Goal: Use online tool/utility: Utilize a website feature to perform a specific function

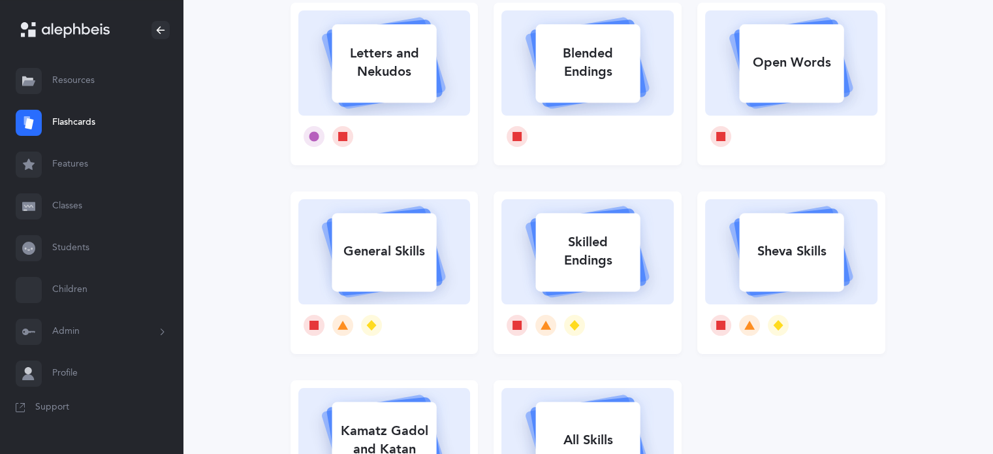
scroll to position [131, 0]
click at [580, 270] on div "Skilled Endings" at bounding box center [587, 251] width 104 height 52
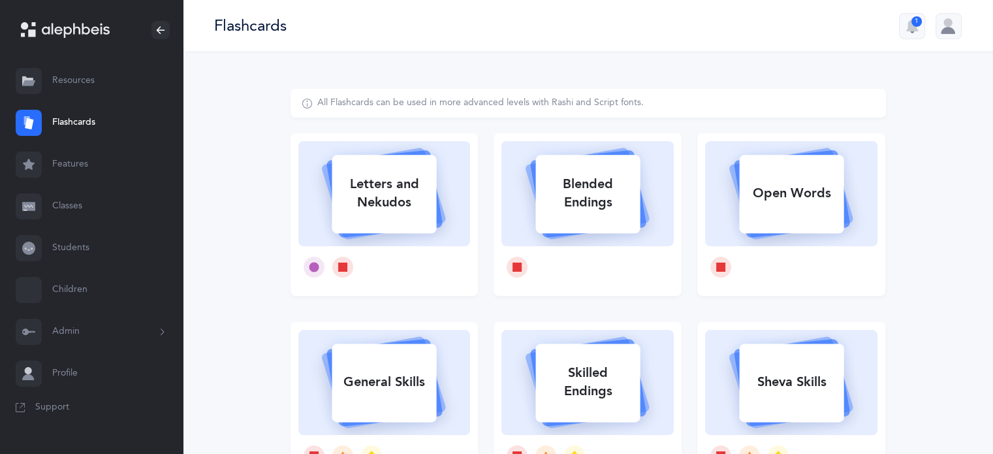
select select "1"
select select "28"
select select "single"
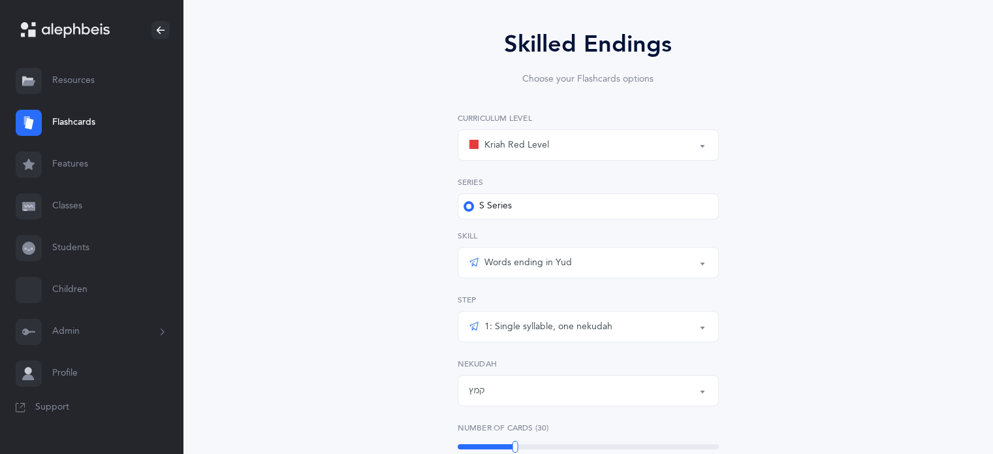
scroll to position [131, 0]
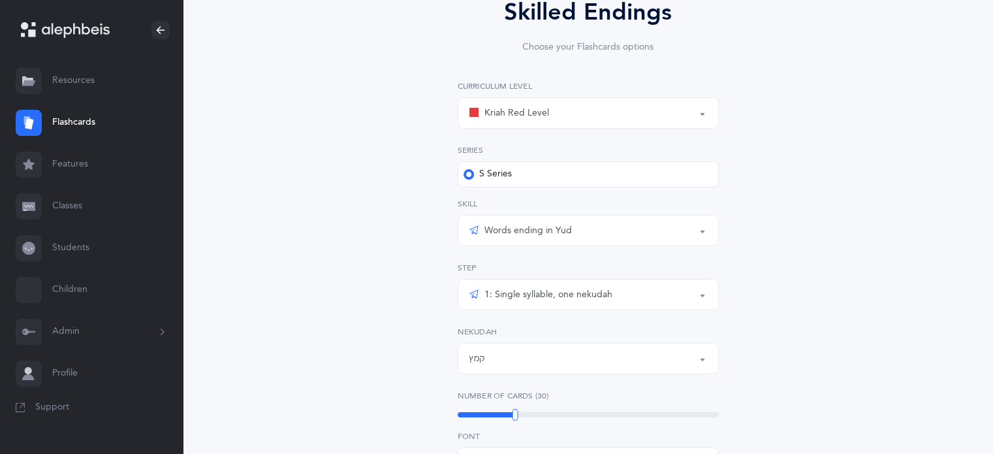
click at [607, 231] on div "Words ending in Yud" at bounding box center [588, 230] width 239 height 22
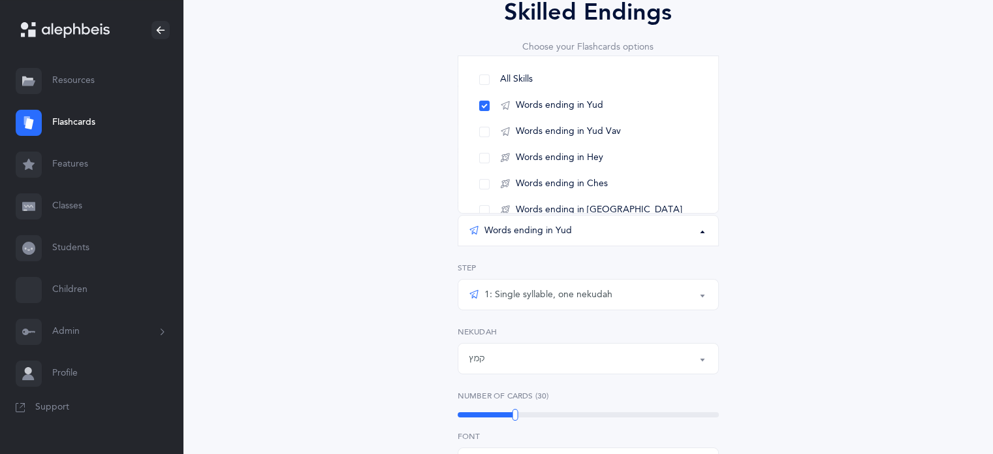
click at [607, 232] on div "Words ending in Yud" at bounding box center [588, 230] width 239 height 22
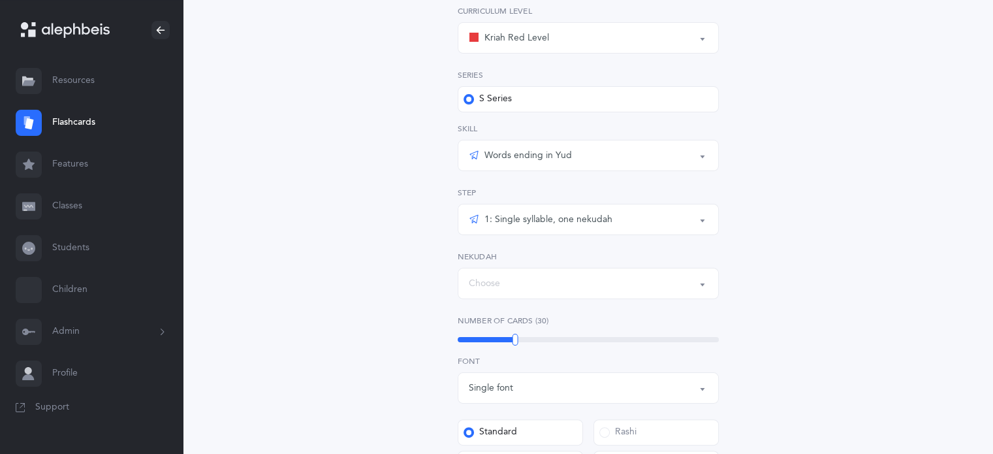
scroll to position [261, 0]
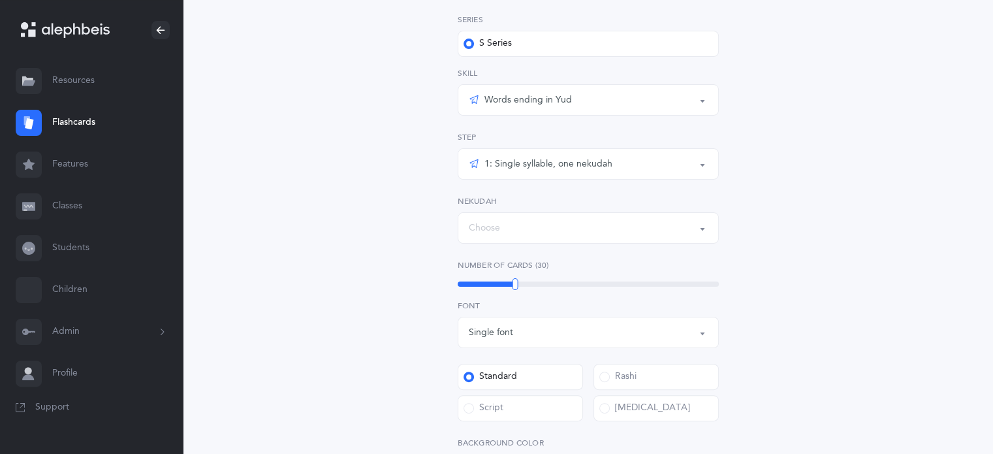
click at [602, 170] on div "1: Single syllable, one nekudah" at bounding box center [541, 164] width 144 height 16
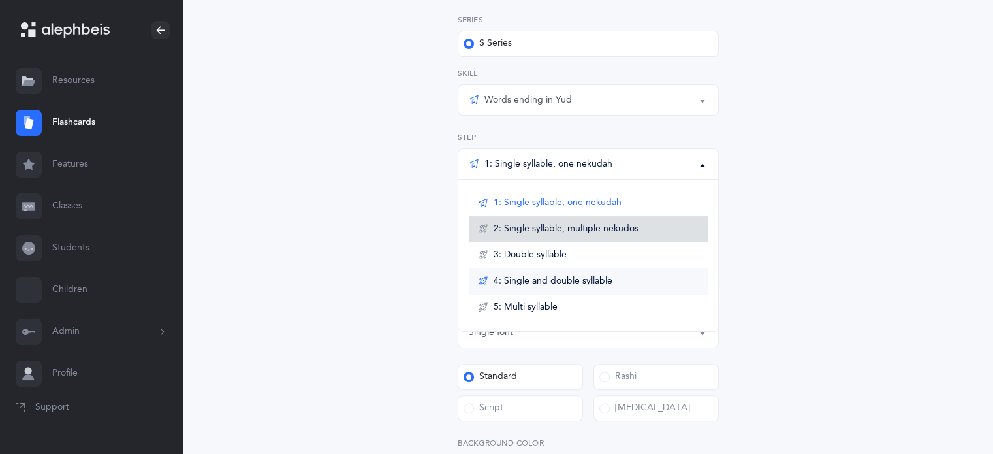
drag, startPoint x: 602, startPoint y: 238, endPoint x: 610, endPoint y: 282, distance: 44.6
click at [610, 282] on ul "1: Single syllable, one nekudah 2: Single syllable, multiple nekudos 3: Double …" at bounding box center [588, 255] width 260 height 151
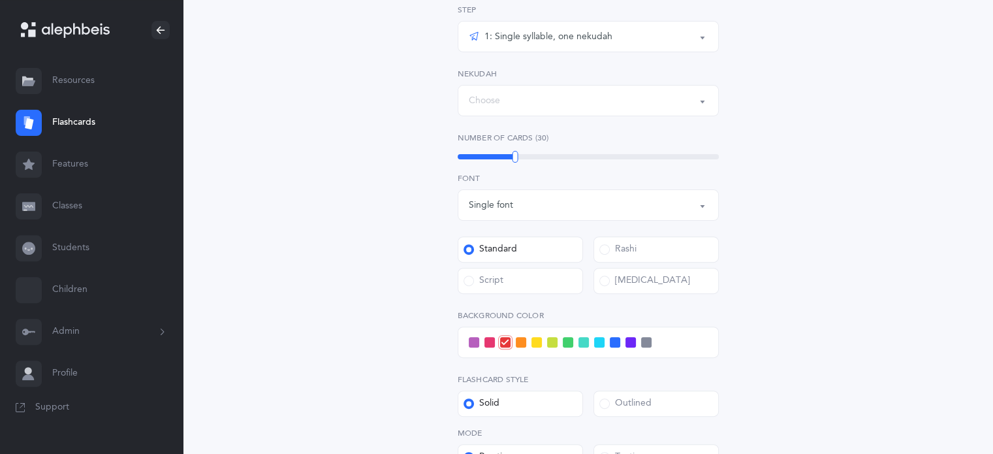
scroll to position [392, 0]
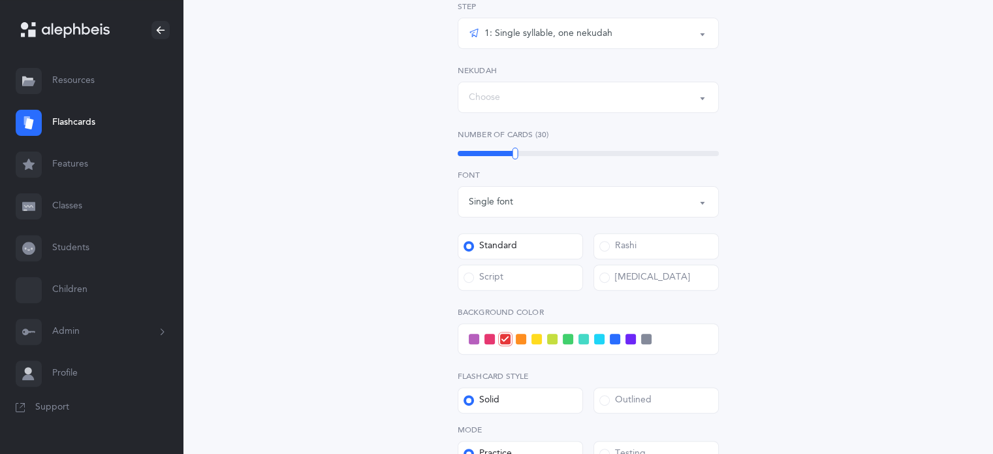
click at [655, 114] on div "Kriah Red Level Kriah Orange Level Kriah Yellow Level Kriah Red Level Curriculu…" at bounding box center [588, 174] width 261 height 710
click at [652, 111] on button "Choose" at bounding box center [588, 97] width 261 height 31
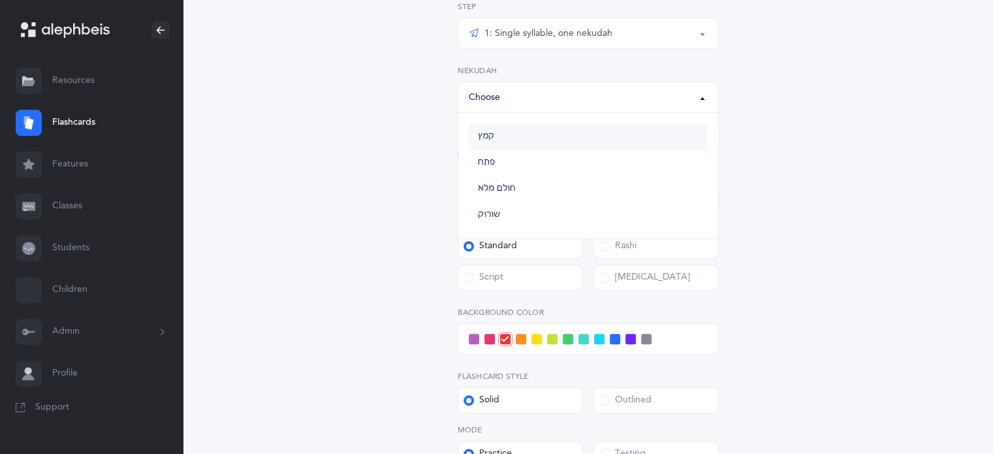
click at [514, 133] on link "קמץ" at bounding box center [588, 136] width 239 height 26
select select "28"
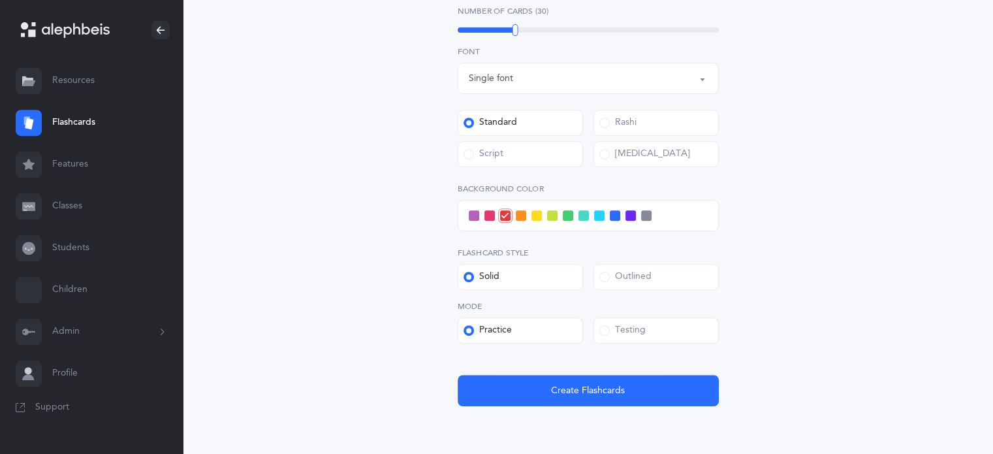
scroll to position [522, 0]
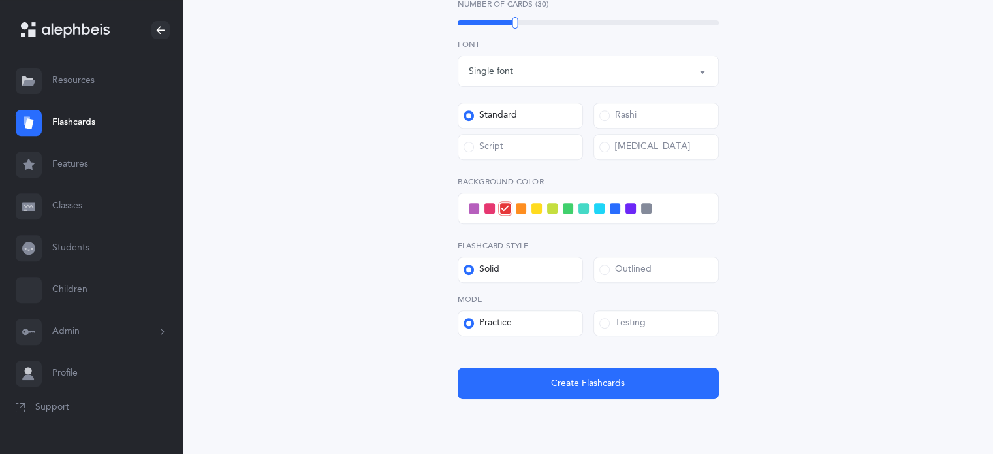
click at [492, 204] on span at bounding box center [489, 208] width 10 height 10
click at [0, 0] on input "checkbox" at bounding box center [0, 0] width 0 height 0
click at [622, 400] on div "Skilled Endings Choose your Flashcards options Kriah Red Level Kriah Orange Lev…" at bounding box center [588, 8] width 595 height 885
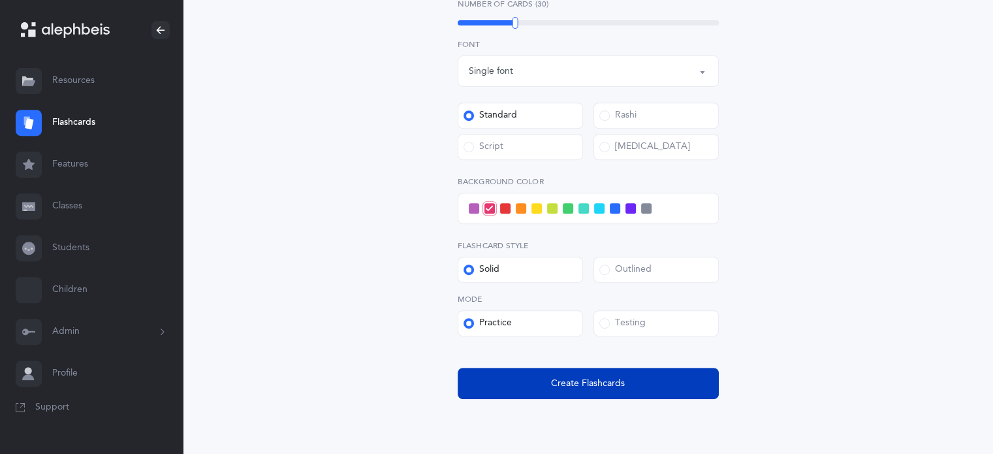
click at [622, 386] on span "Create Flashcards" at bounding box center [588, 384] width 74 height 14
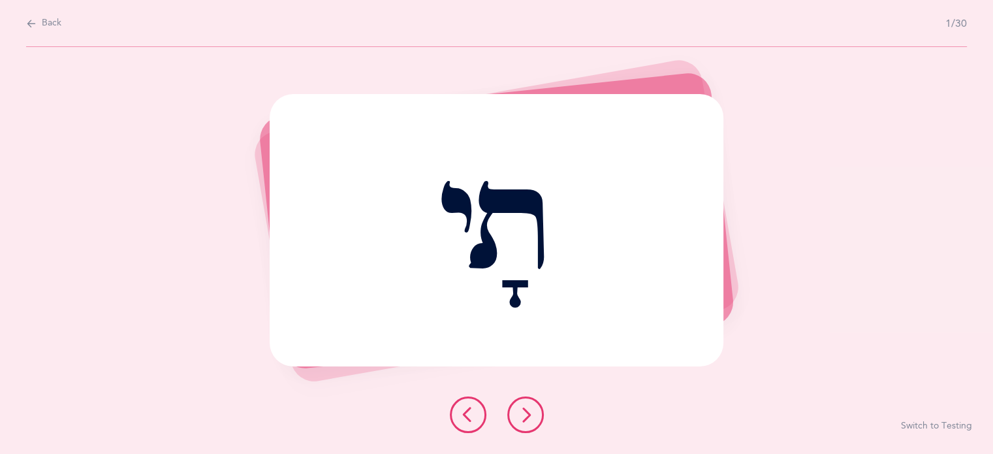
scroll to position [0, 0]
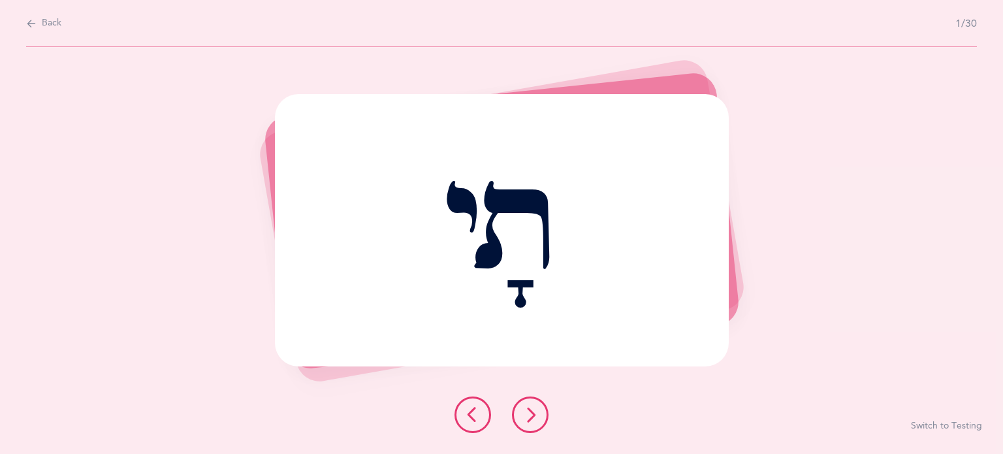
click at [541, 421] on button at bounding box center [530, 414] width 37 height 37
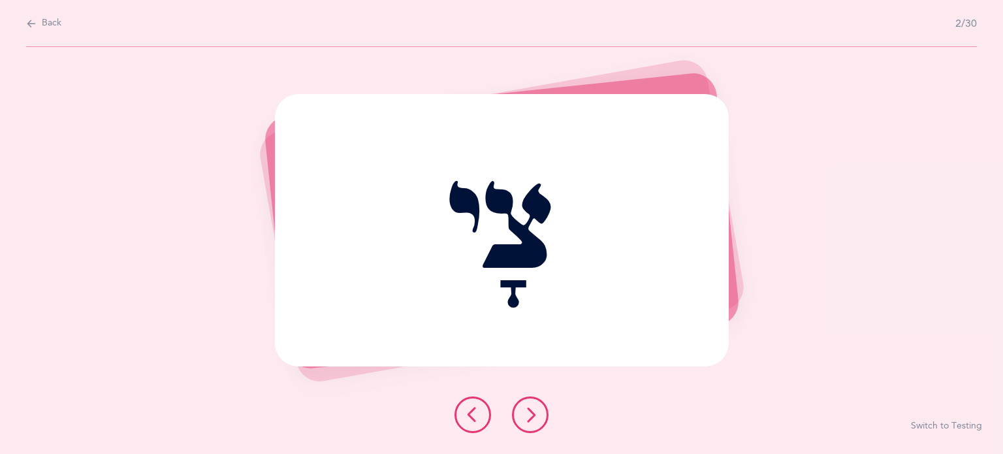
click at [541, 422] on button at bounding box center [530, 414] width 37 height 37
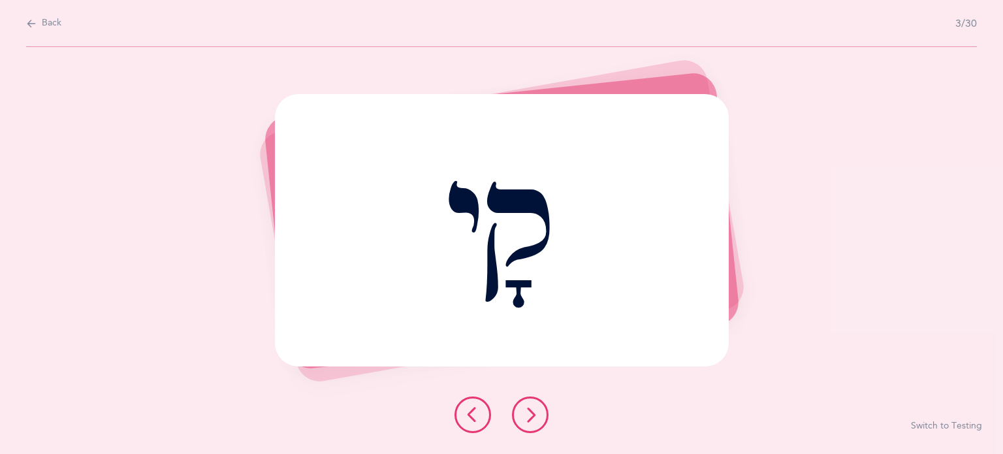
click at [541, 422] on button at bounding box center [530, 414] width 37 height 37
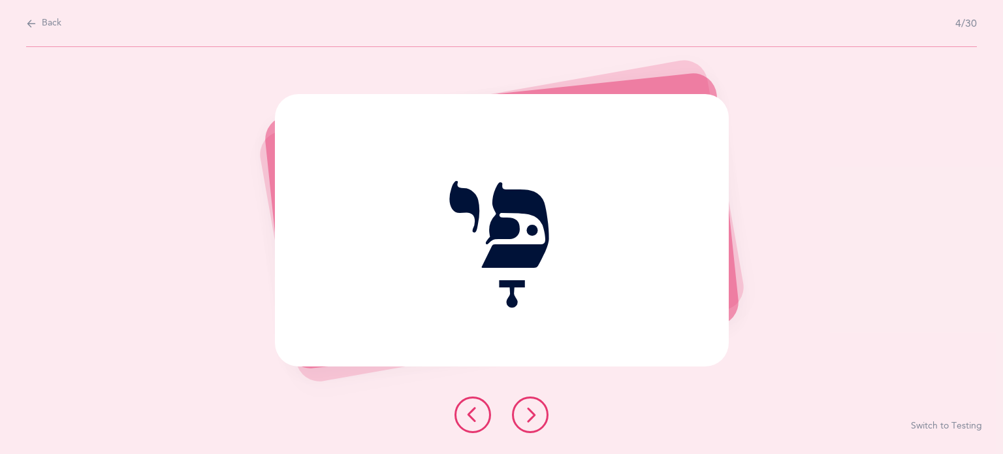
click at [541, 422] on button at bounding box center [530, 414] width 37 height 37
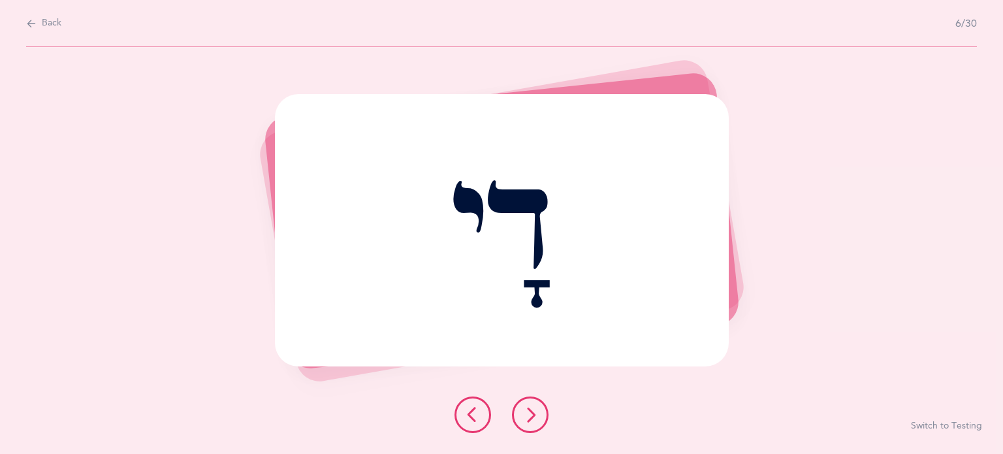
click at [541, 422] on button at bounding box center [530, 414] width 37 height 37
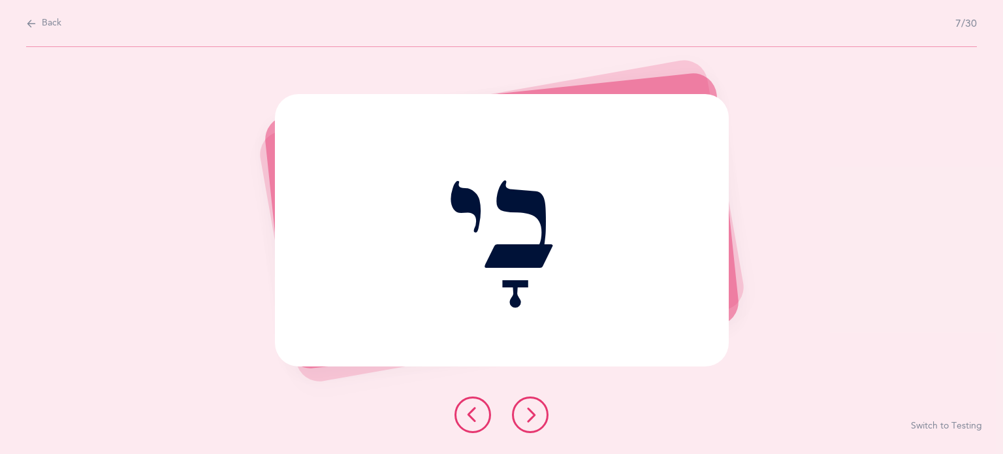
click at [541, 422] on button at bounding box center [530, 414] width 37 height 37
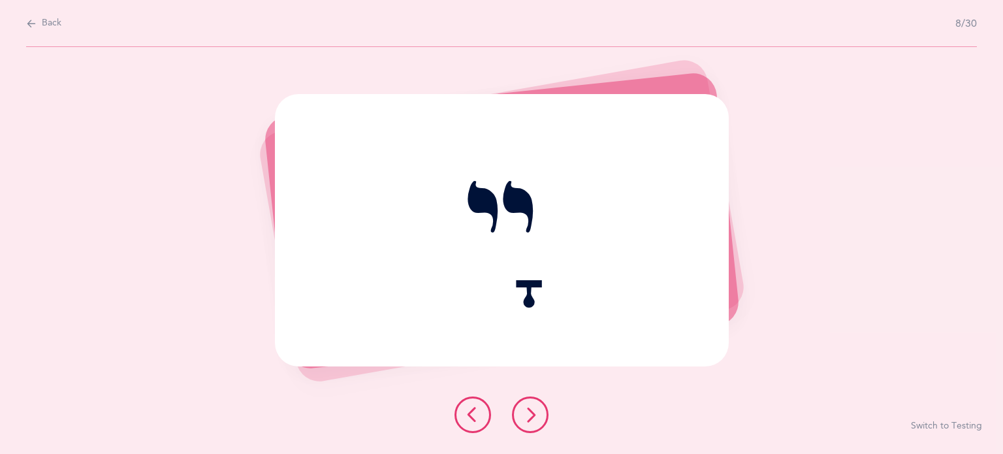
click at [541, 422] on button at bounding box center [530, 414] width 37 height 37
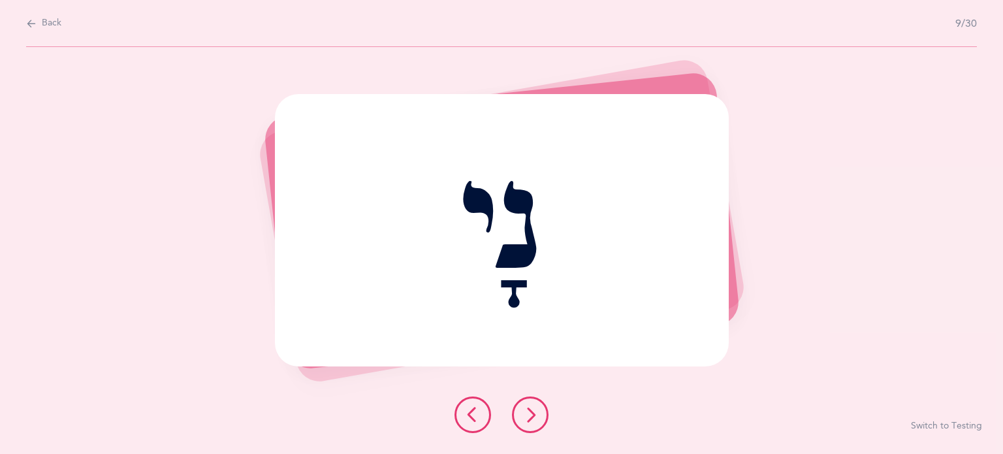
click at [541, 422] on button at bounding box center [530, 414] width 37 height 37
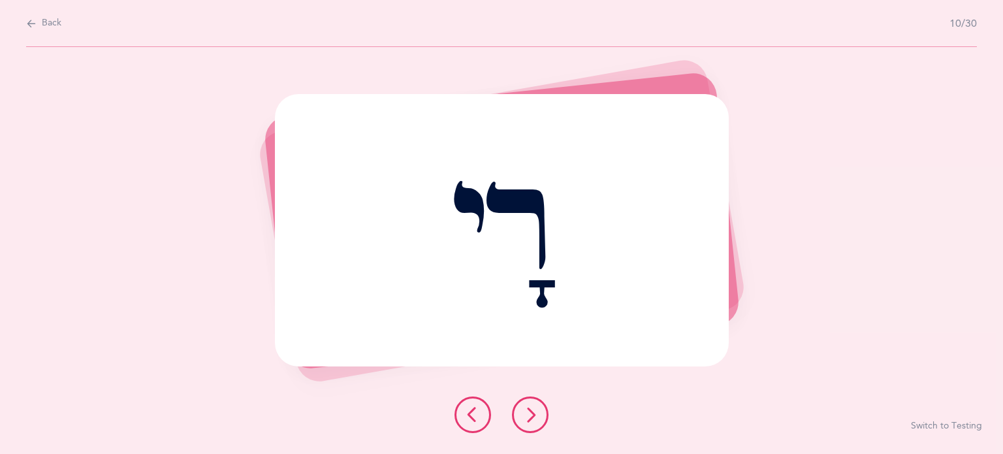
click at [541, 422] on button at bounding box center [530, 414] width 37 height 37
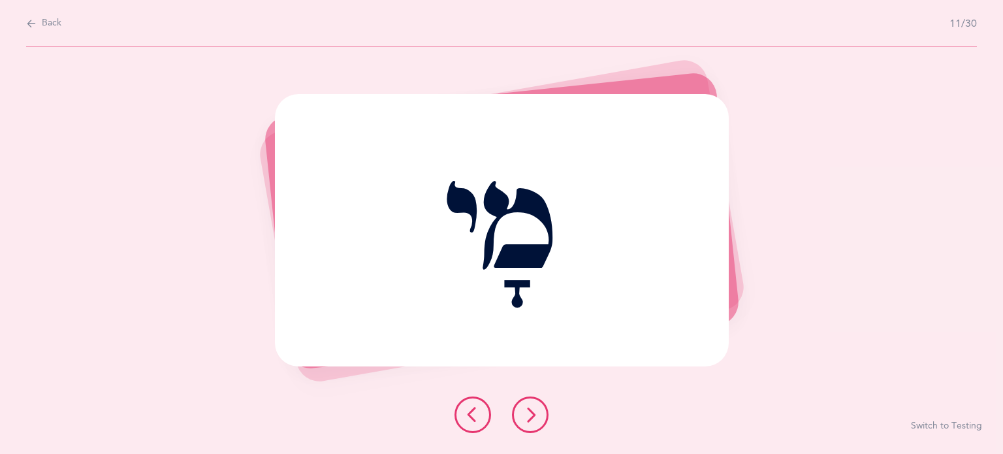
click at [541, 422] on button at bounding box center [530, 414] width 37 height 37
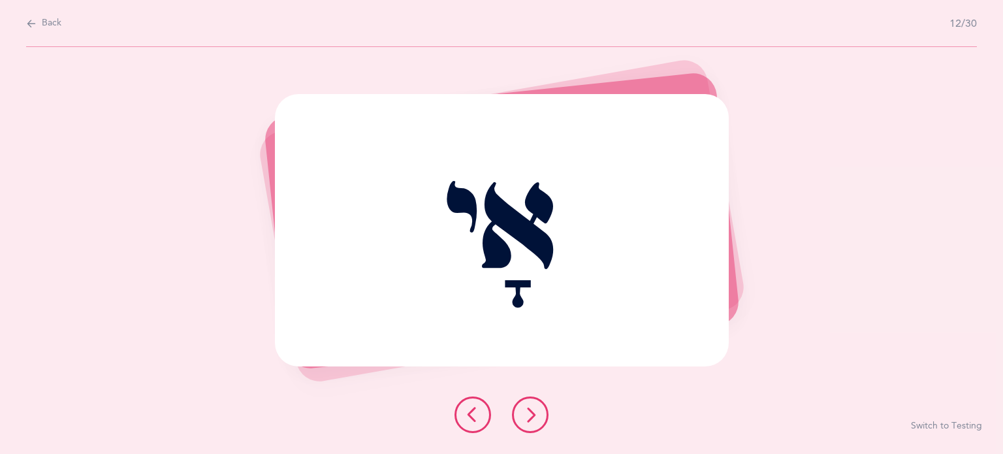
click at [541, 422] on button at bounding box center [530, 414] width 37 height 37
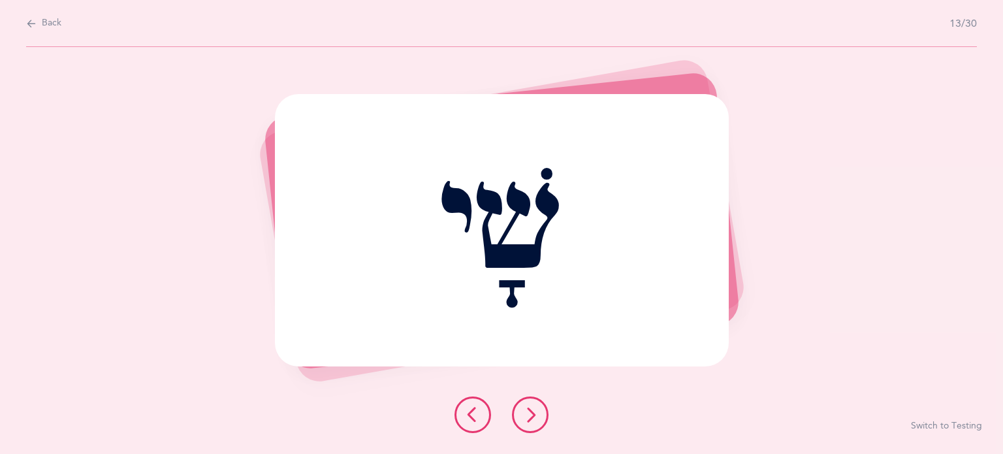
click at [538, 416] on button at bounding box center [530, 414] width 37 height 37
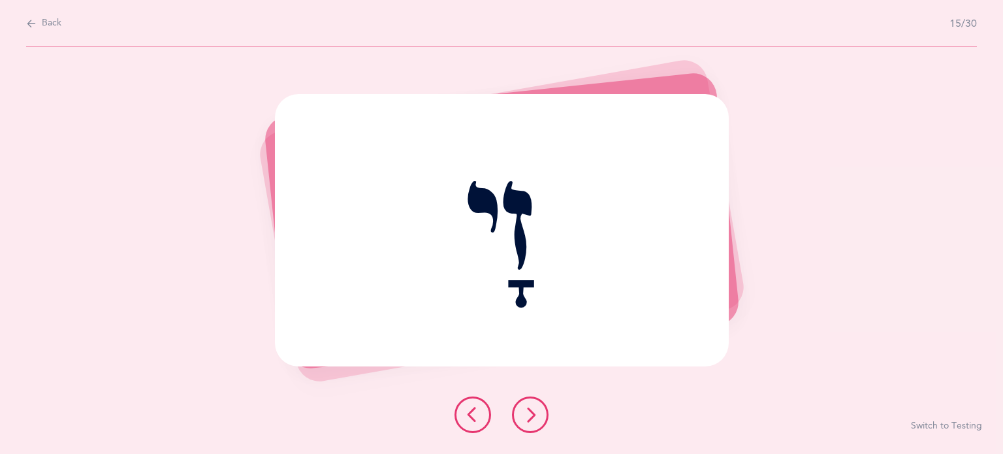
click at [538, 416] on button at bounding box center [530, 414] width 37 height 37
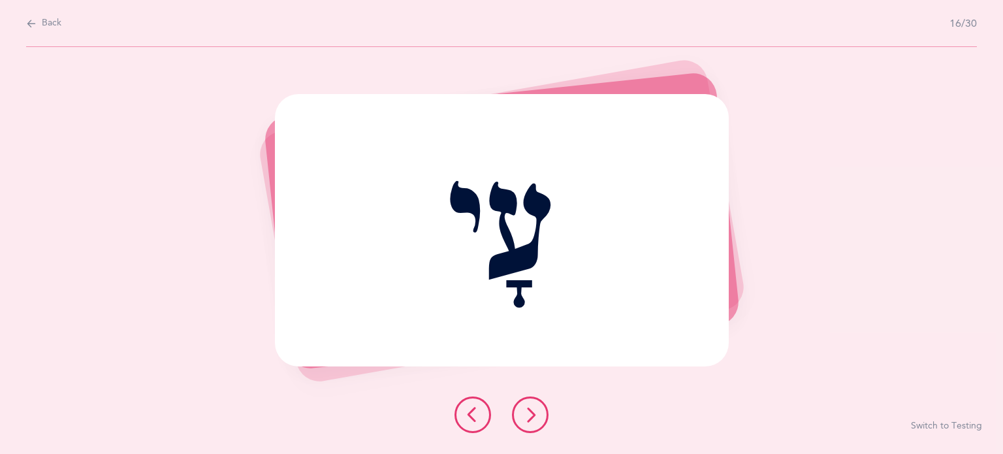
click at [538, 416] on button at bounding box center [530, 414] width 37 height 37
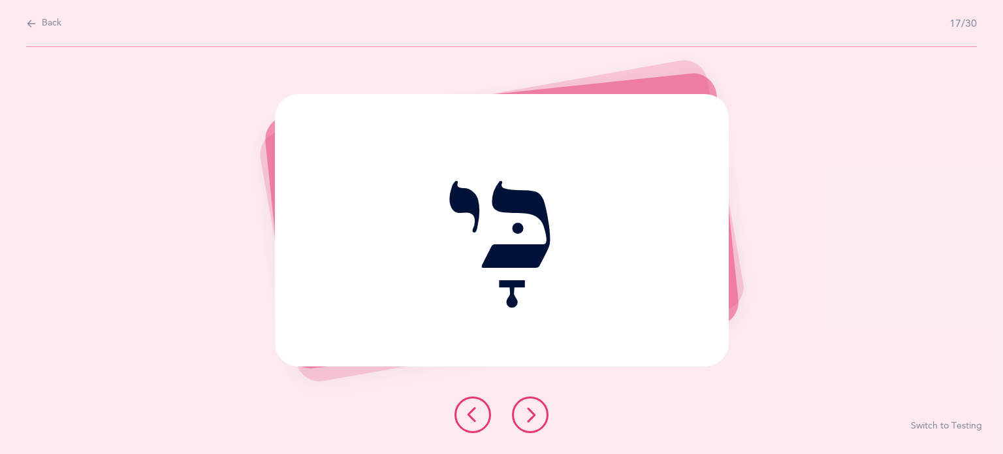
click at [538, 416] on button at bounding box center [530, 414] width 37 height 37
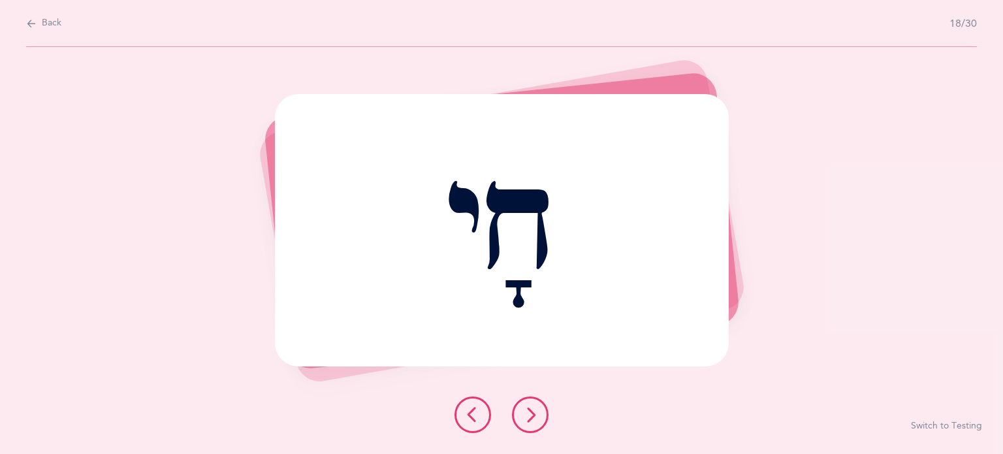
click at [538, 416] on button at bounding box center [530, 414] width 37 height 37
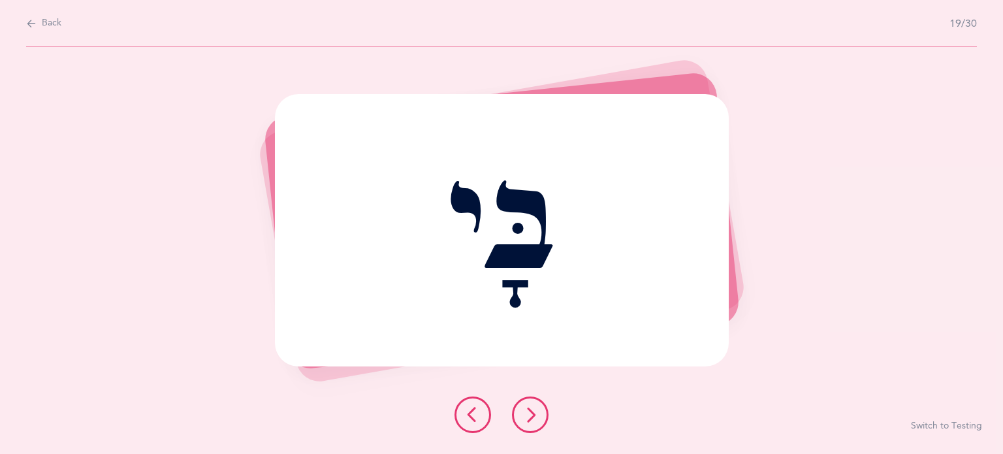
click at [538, 416] on button at bounding box center [530, 414] width 37 height 37
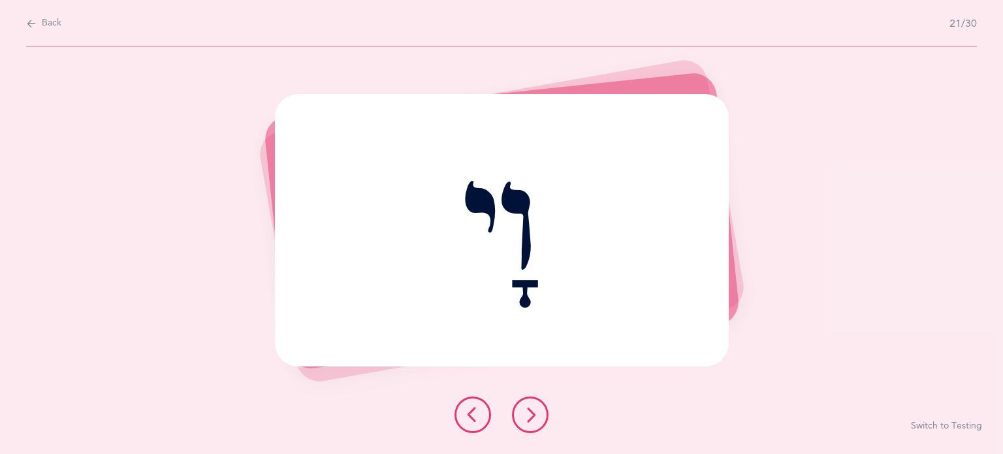
click at [538, 415] on button at bounding box center [530, 414] width 37 height 37
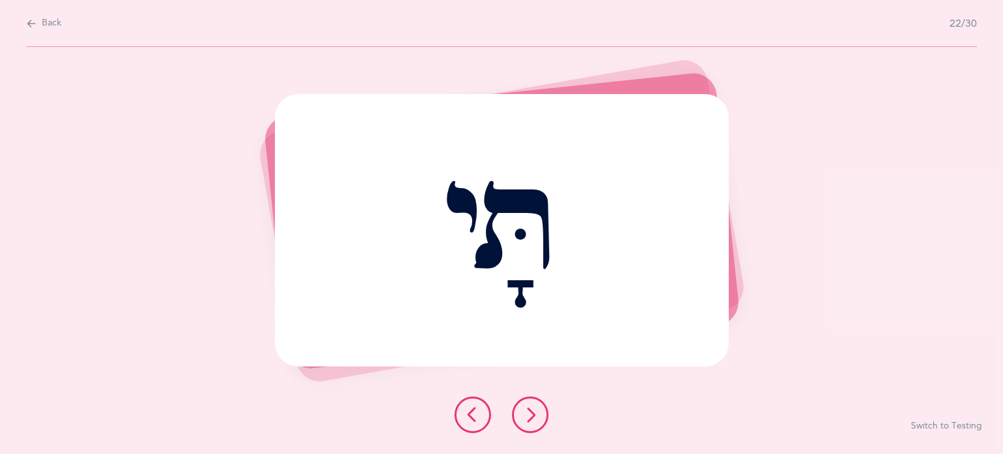
click at [541, 412] on button at bounding box center [530, 414] width 37 height 37
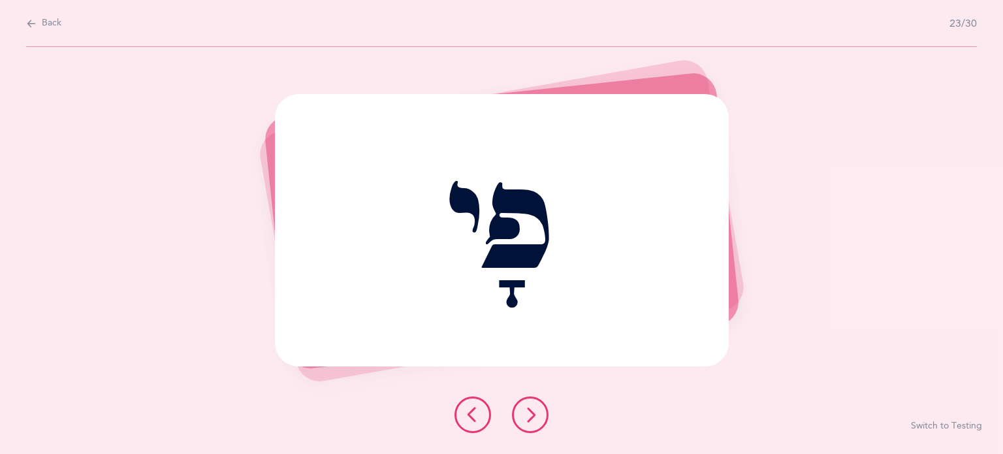
click at [541, 412] on button at bounding box center [530, 414] width 37 height 37
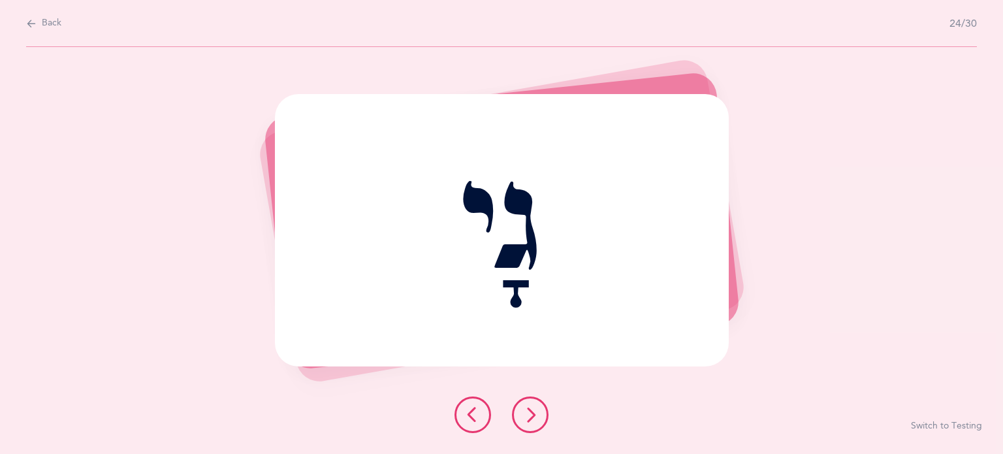
click at [533, 411] on icon at bounding box center [530, 415] width 16 height 16
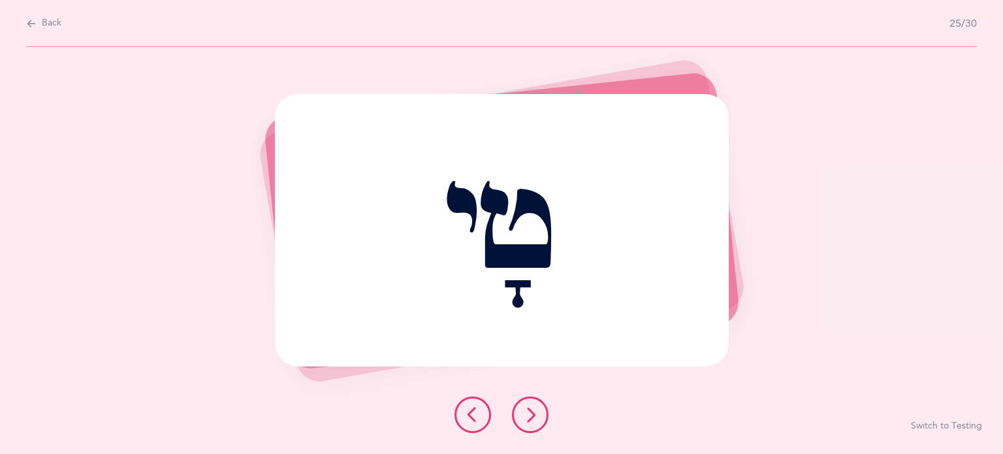
click at [535, 412] on icon at bounding box center [530, 415] width 16 height 16
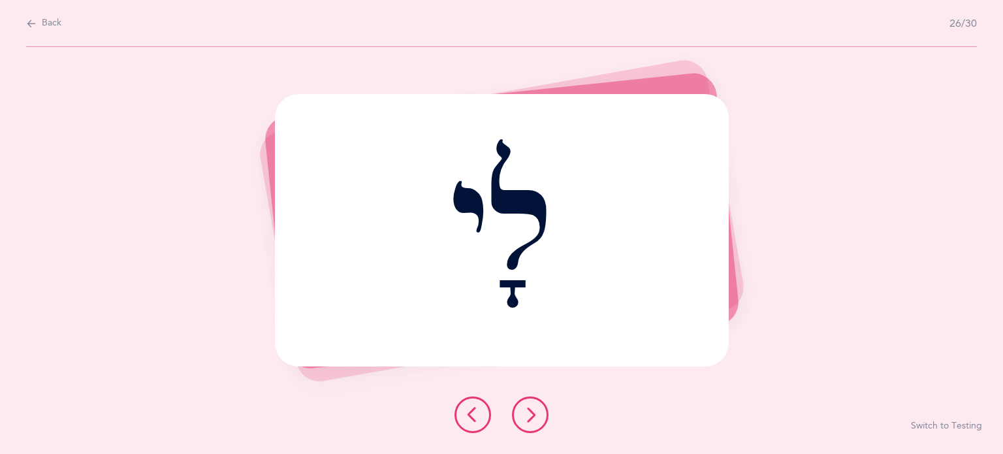
click at [528, 409] on icon at bounding box center [530, 415] width 16 height 16
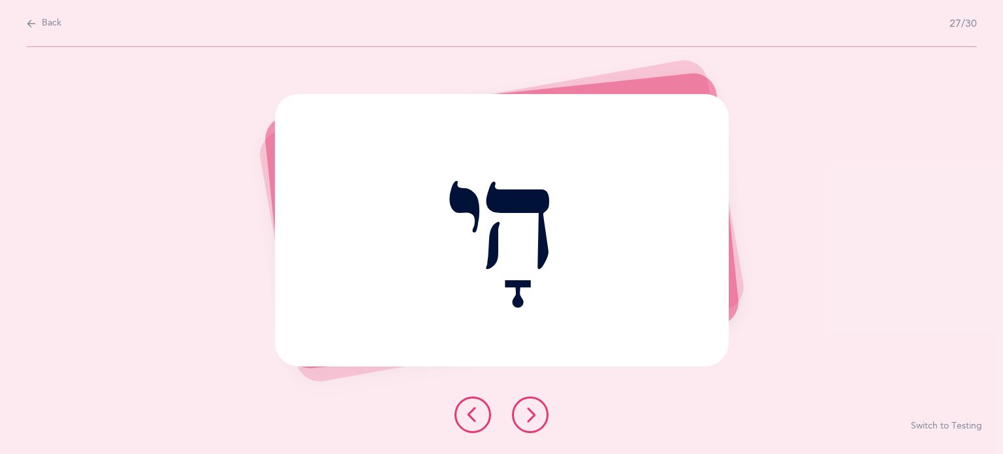
click at [525, 409] on icon at bounding box center [530, 415] width 16 height 16
click at [533, 418] on icon at bounding box center [530, 415] width 16 height 16
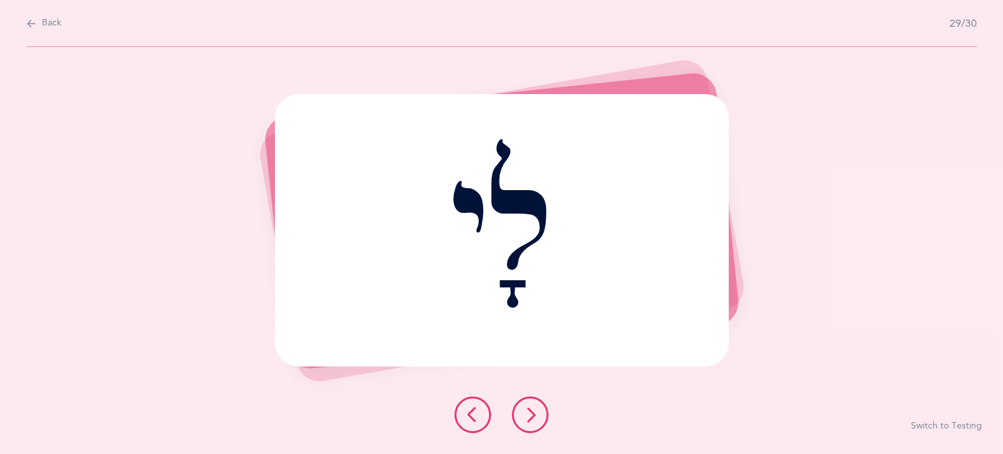
click at [533, 418] on icon at bounding box center [530, 415] width 16 height 16
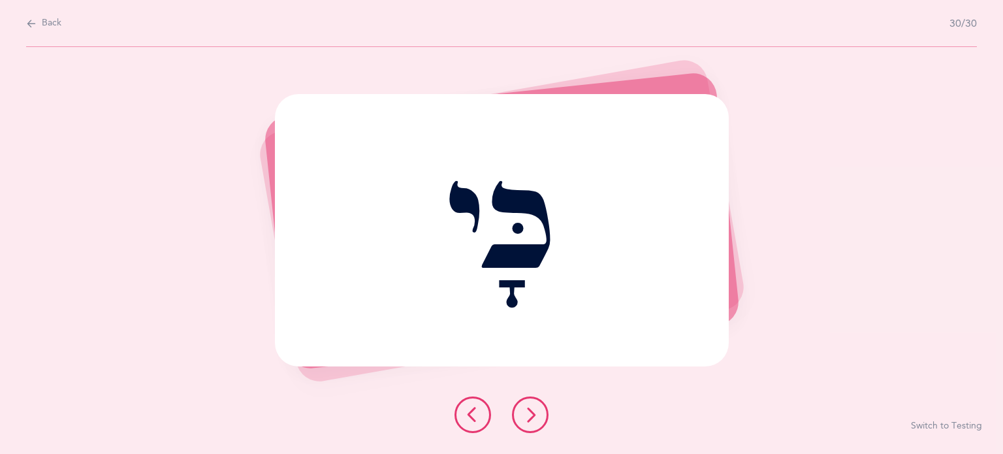
click at [533, 418] on icon at bounding box center [530, 415] width 16 height 16
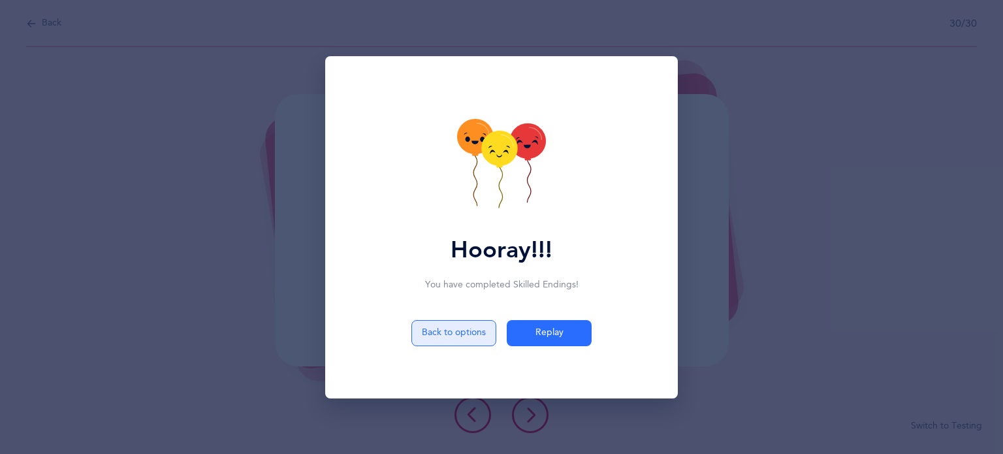
click at [465, 341] on button "Back to options" at bounding box center [453, 333] width 85 height 26
select select "1"
select select "28"
select select "single"
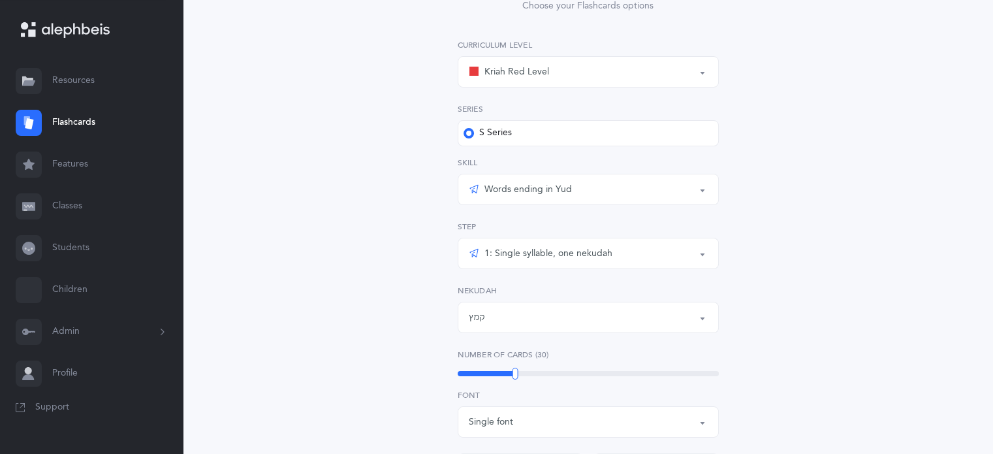
scroll to position [131, 0]
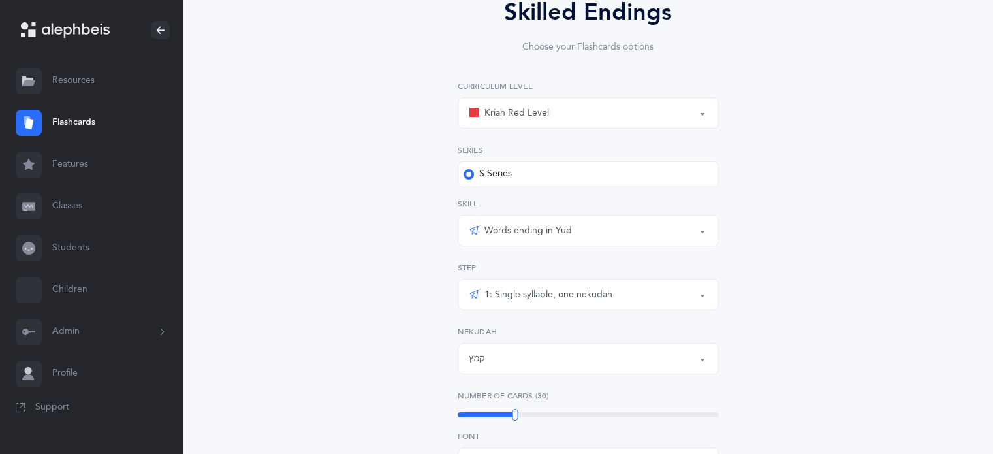
click at [608, 241] on div "Words ending in Yud" at bounding box center [588, 230] width 239 height 22
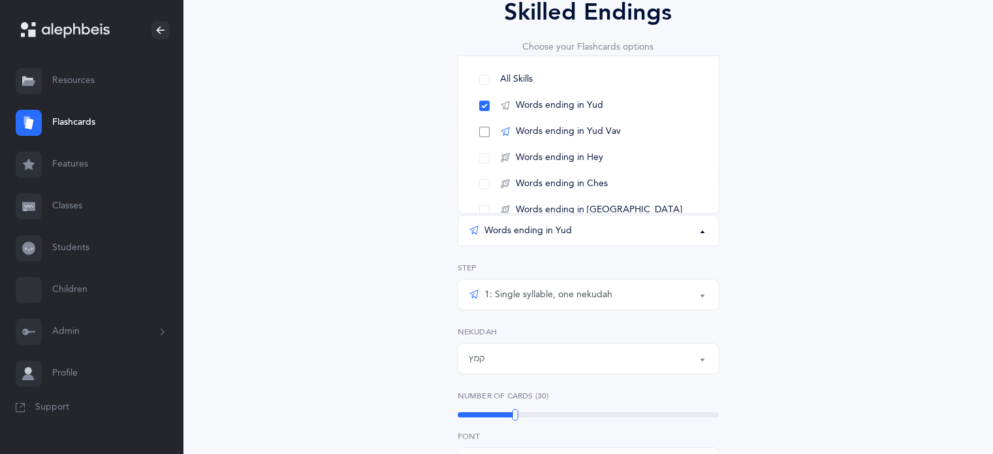
click at [525, 135] on span "Words ending in Yud Vav" at bounding box center [568, 132] width 105 height 12
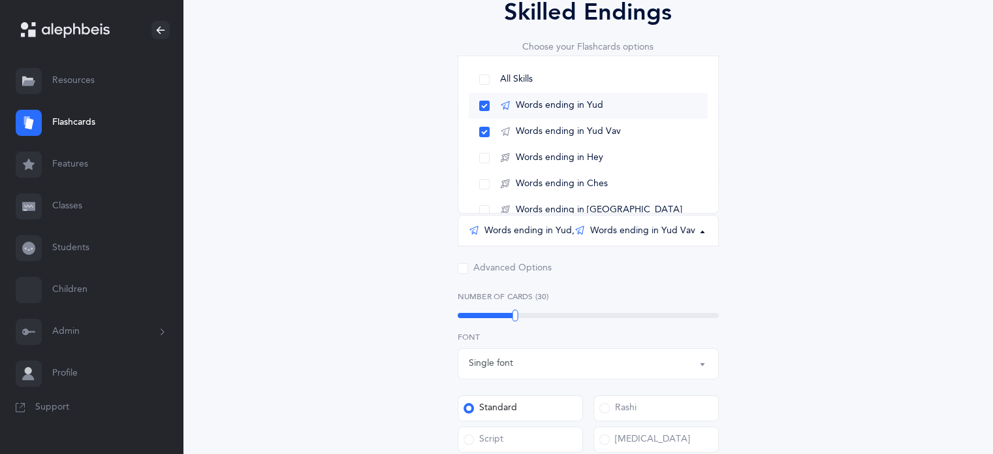
click at [488, 108] on link "Words ending in Yud" at bounding box center [588, 106] width 239 height 26
select select "2"
select select "28"
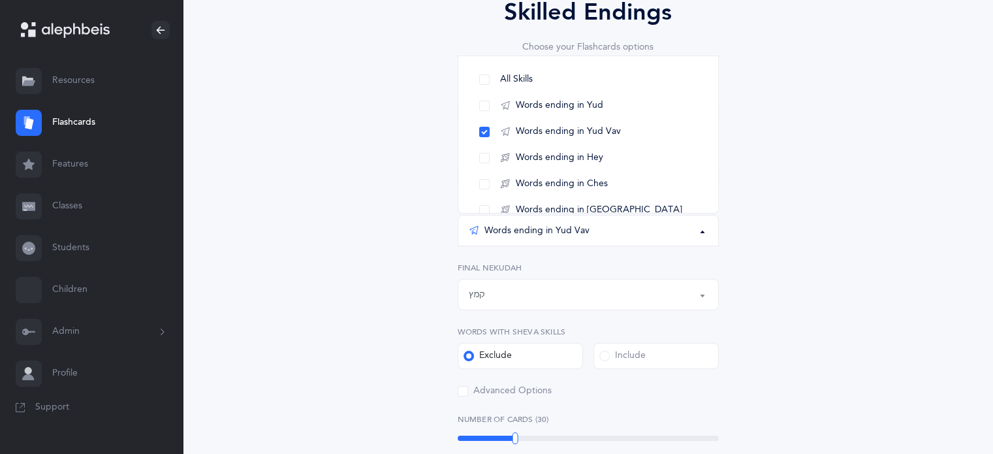
click at [712, 313] on div "Kriah Red Level Kriah Orange Level Kriah Yellow Level Kriah Red Level Curriculu…" at bounding box center [588, 238] width 261 height 317
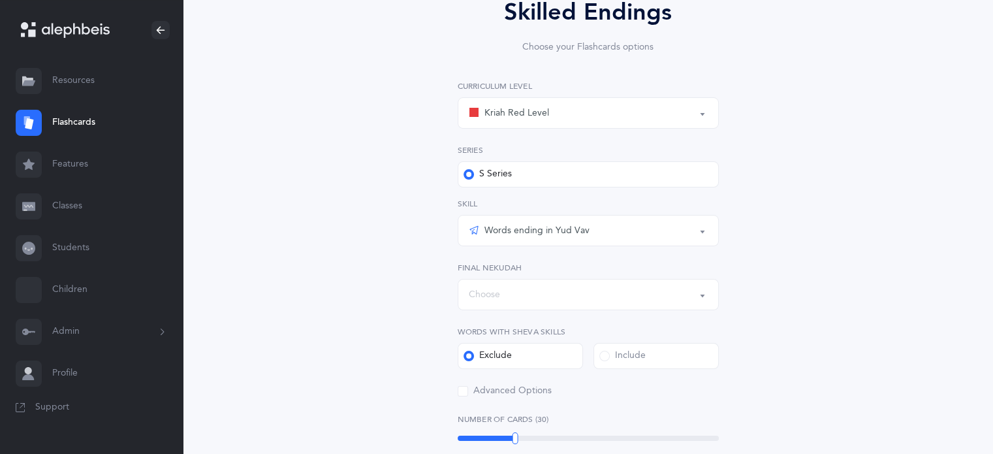
click at [701, 298] on button "Choose" at bounding box center [588, 294] width 261 height 31
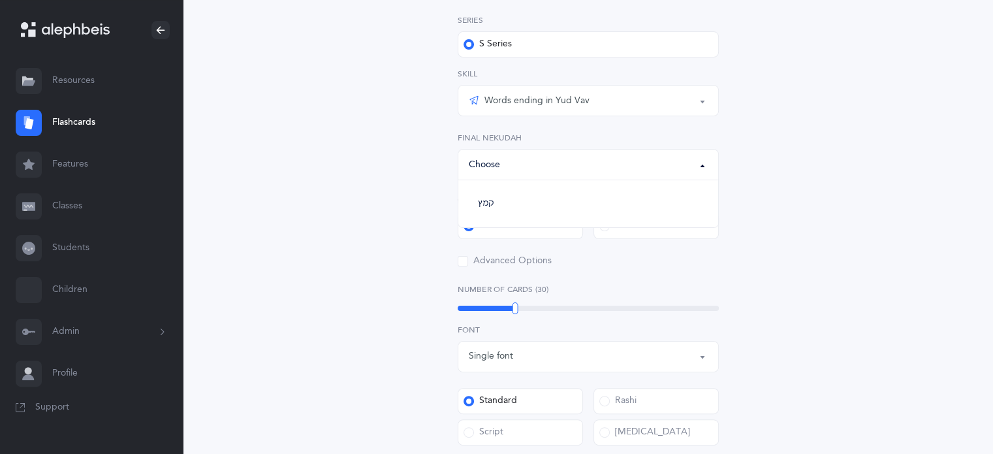
scroll to position [261, 0]
click at [563, 200] on link "קמץ" at bounding box center [588, 203] width 239 height 26
select select "28"
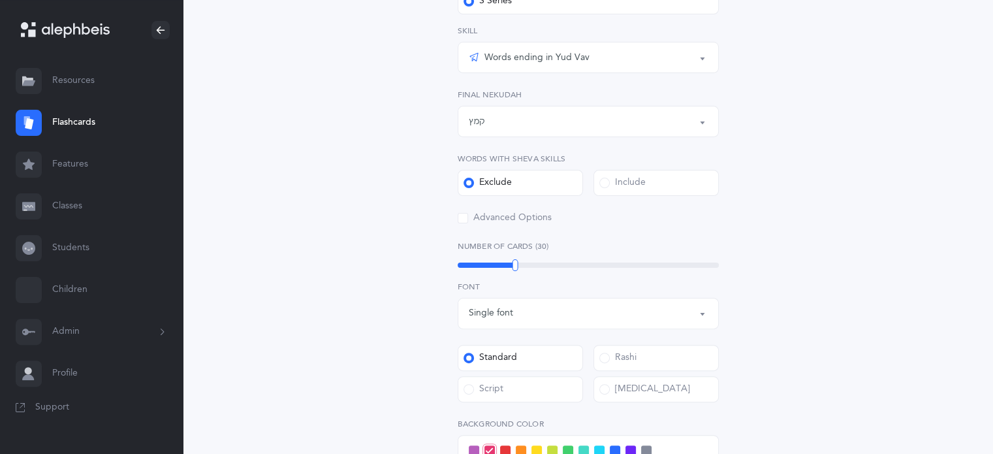
scroll to position [326, 0]
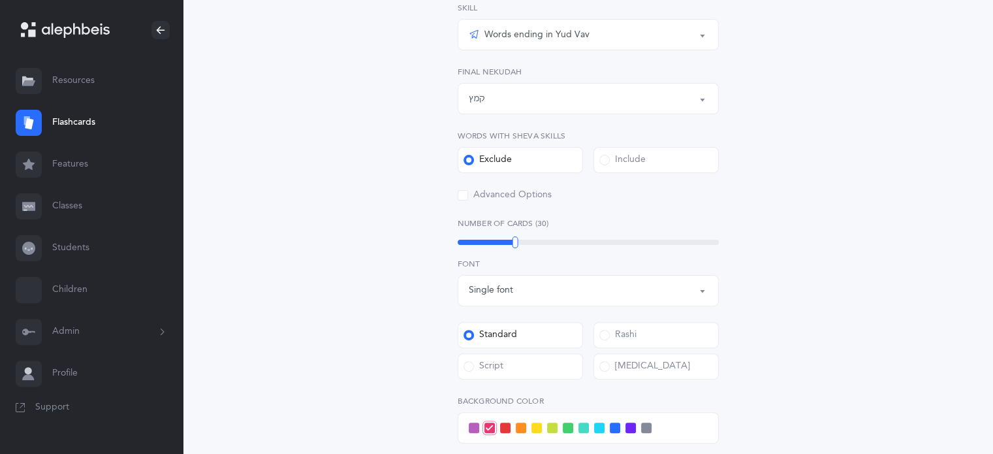
click at [640, 161] on div "Include" at bounding box center [622, 159] width 46 height 13
click at [0, 0] on input "Include" at bounding box center [0, 0] width 0 height 0
click at [472, 193] on div "Advanced Options" at bounding box center [505, 195] width 94 height 13
click at [0, 0] on input "Advanced Options" at bounding box center [0, 0] width 0 height 0
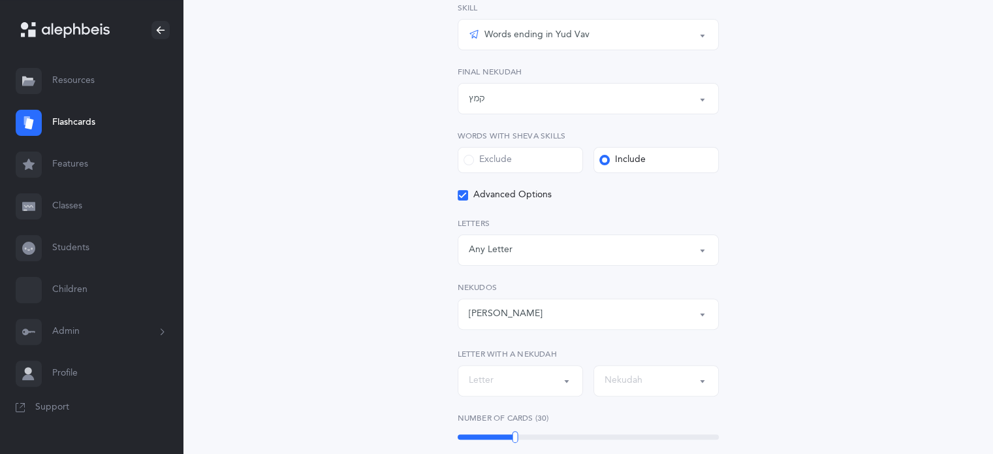
click at [466, 198] on icon at bounding box center [462, 195] width 7 height 7
click at [0, 0] on input "Advanced Options" at bounding box center [0, 0] width 0 height 0
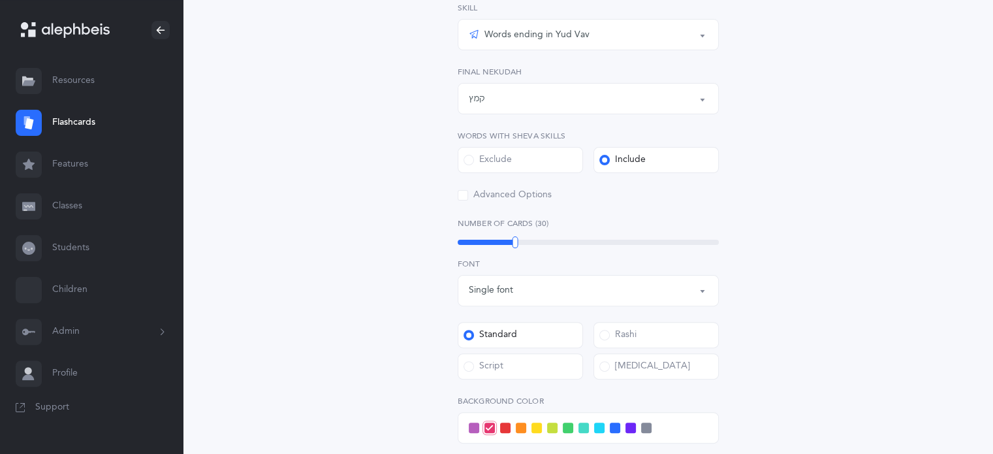
click at [535, 292] on div "Single font" at bounding box center [588, 290] width 239 height 22
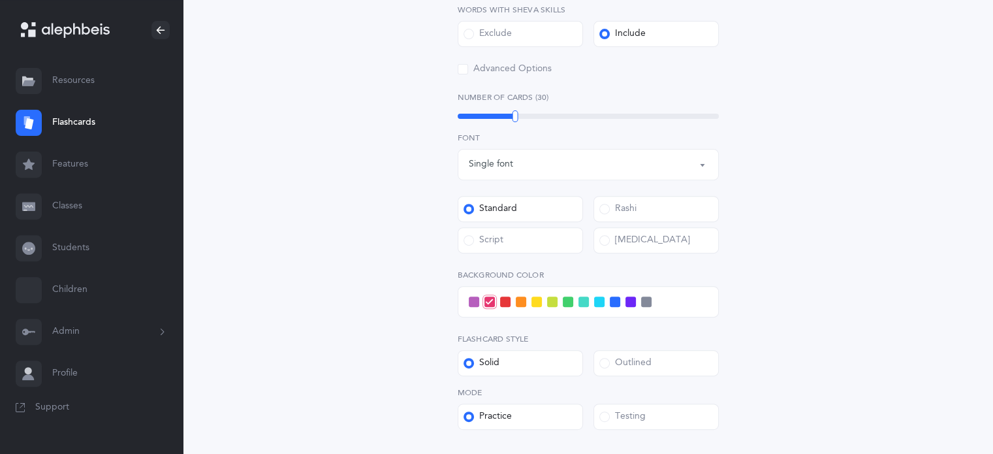
scroll to position [457, 0]
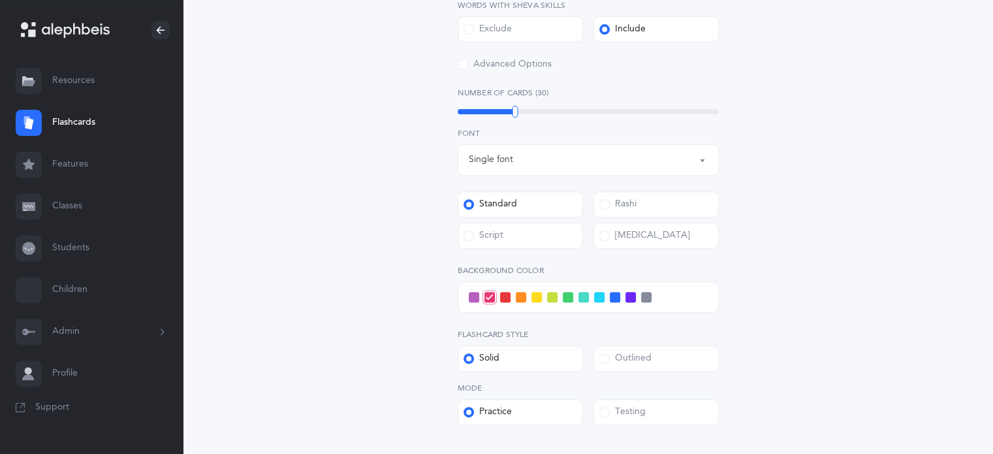
click at [603, 298] on span at bounding box center [599, 297] width 10 height 10
click at [0, 0] on input "checkbox" at bounding box center [0, 0] width 0 height 0
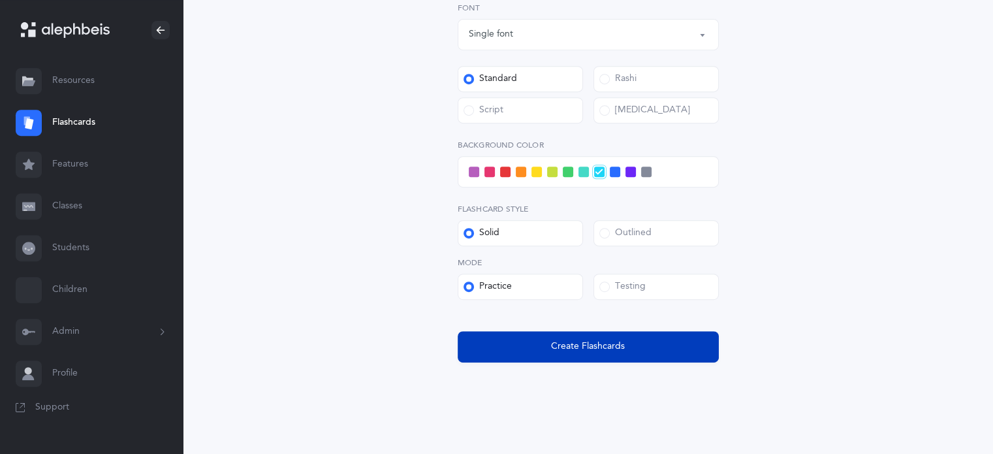
scroll to position [595, 0]
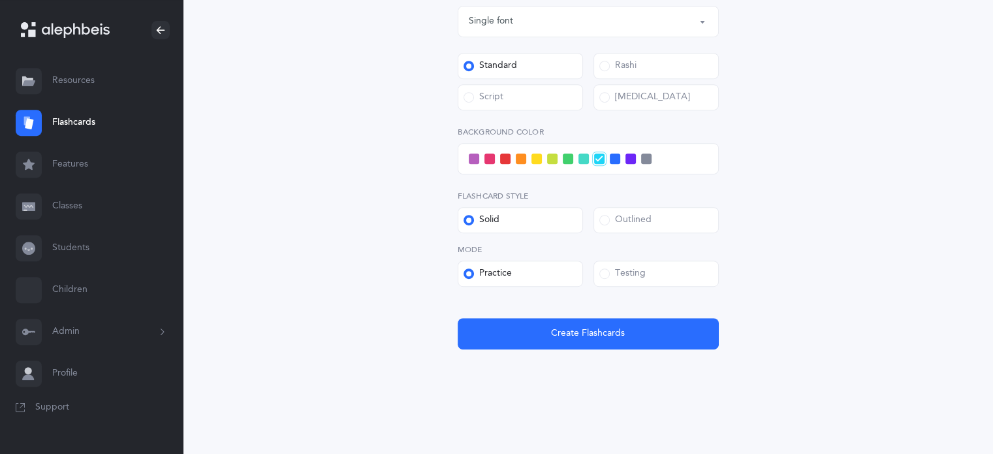
click at [617, 222] on div "Outlined" at bounding box center [625, 219] width 52 height 13
click at [0, 0] on input "Outlined" at bounding box center [0, 0] width 0 height 0
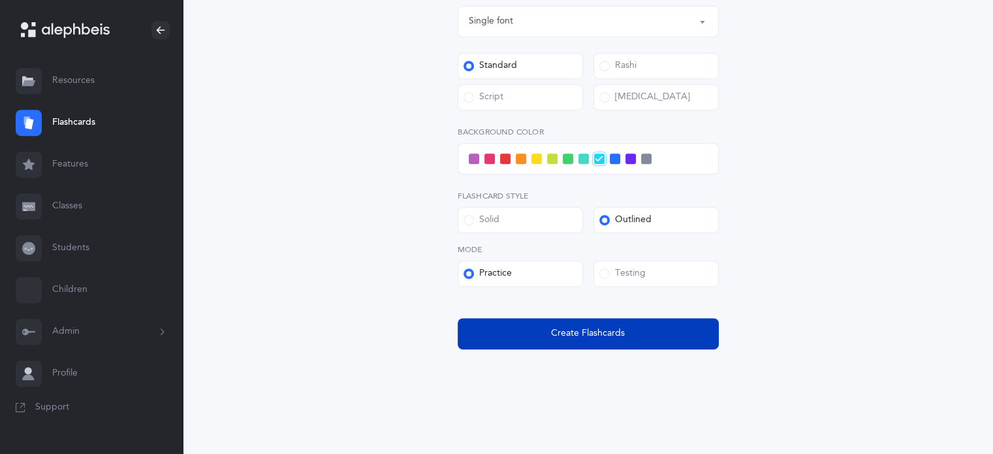
click at [553, 339] on span "Create Flashcards" at bounding box center [588, 333] width 74 height 14
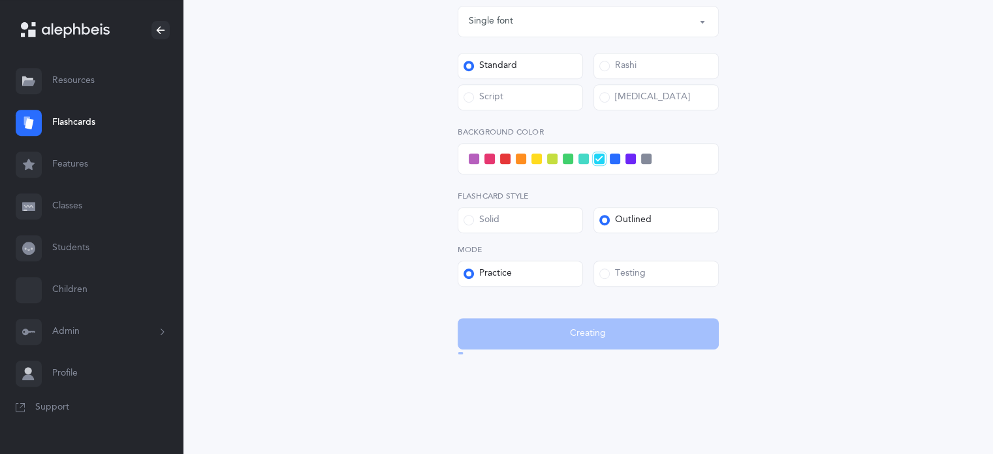
scroll to position [0, 0]
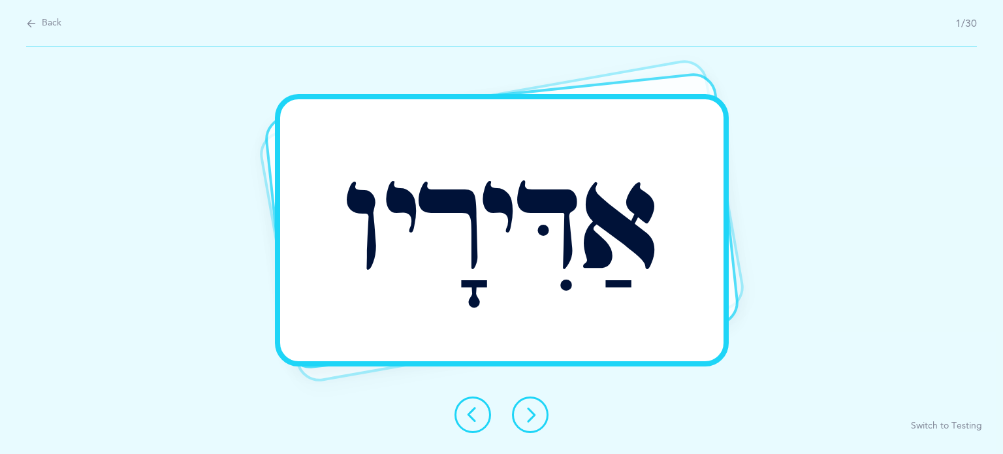
click at [541, 424] on button at bounding box center [530, 414] width 37 height 37
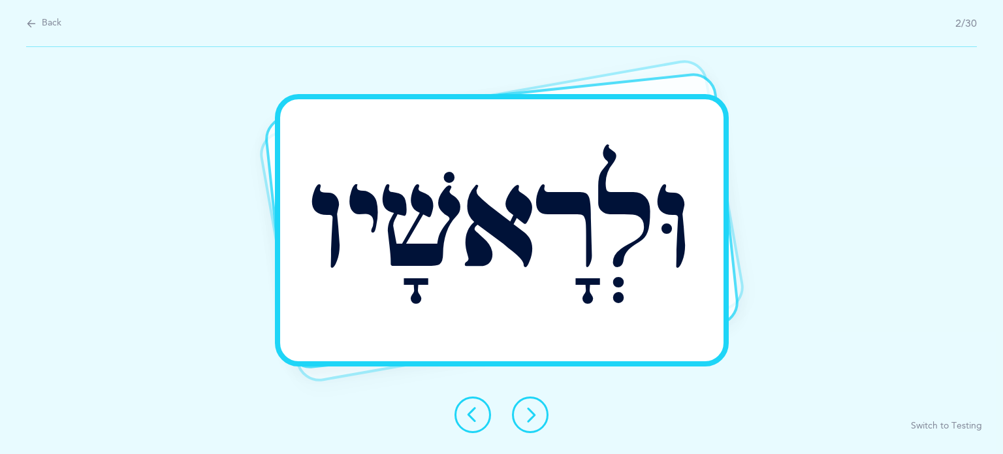
click at [542, 415] on button at bounding box center [530, 414] width 37 height 37
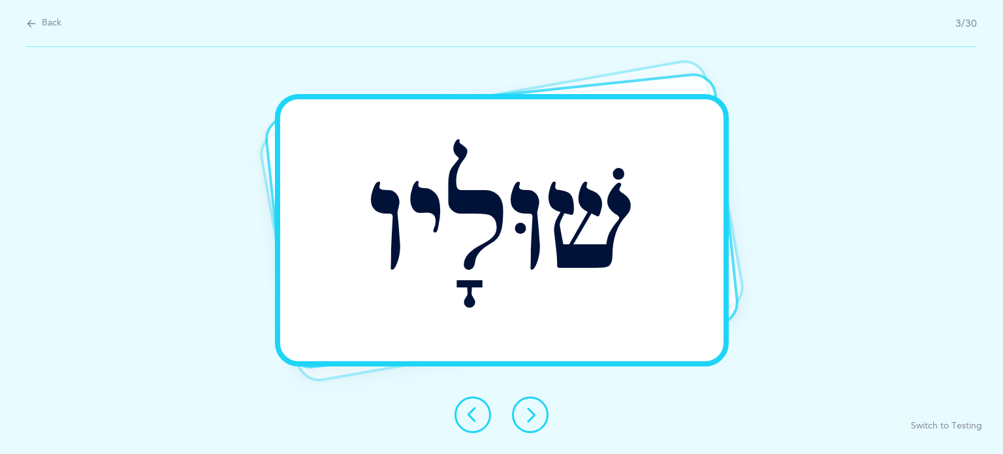
click at [530, 423] on button at bounding box center [530, 414] width 37 height 37
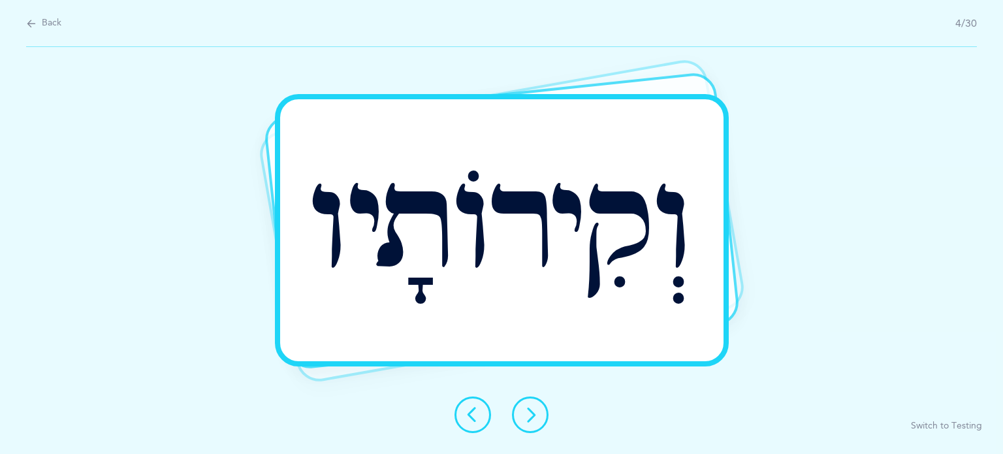
click at [533, 422] on button at bounding box center [530, 414] width 37 height 37
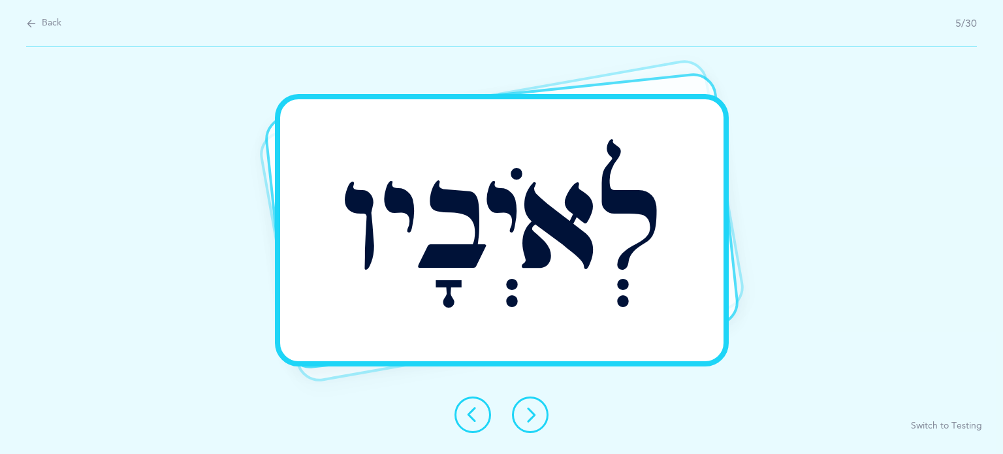
click at [530, 407] on icon at bounding box center [530, 415] width 16 height 16
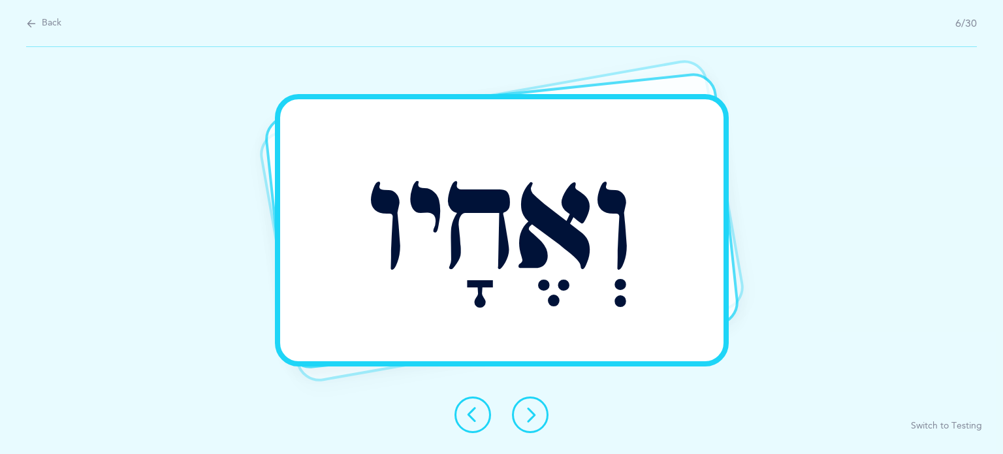
click at [542, 402] on div at bounding box center [501, 414] width 115 height 37
click at [543, 402] on button at bounding box center [530, 414] width 37 height 37
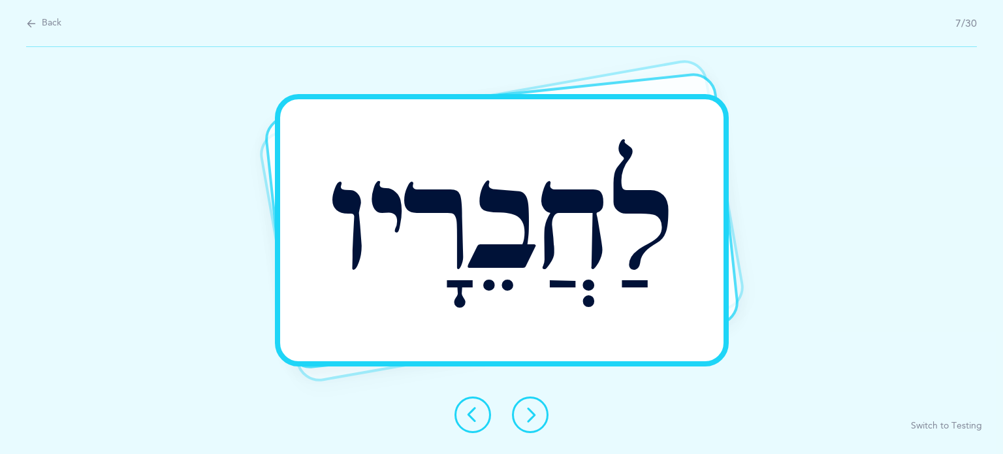
click at [535, 424] on button at bounding box center [530, 414] width 37 height 37
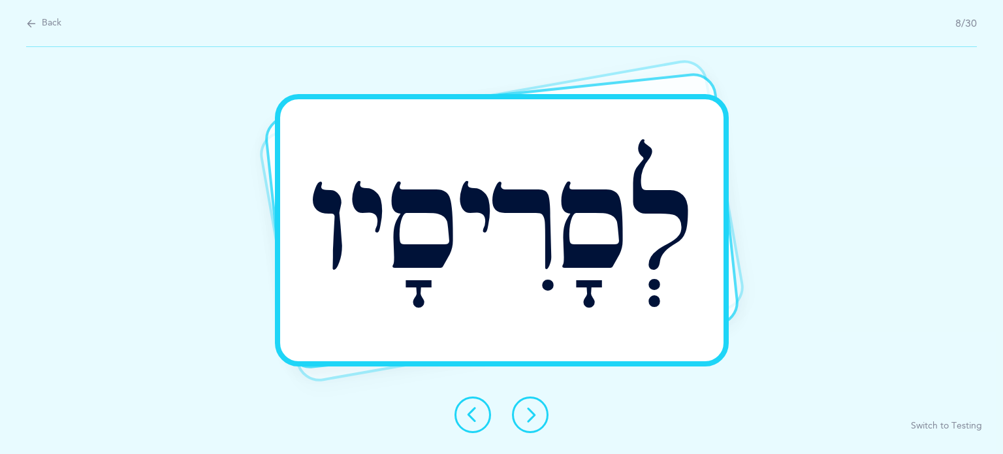
click at [554, 436] on div "לְסָרִיסָיו Report incorrect word Switch to Testing" at bounding box center [501, 250] width 1003 height 407
click at [533, 428] on button at bounding box center [530, 414] width 37 height 37
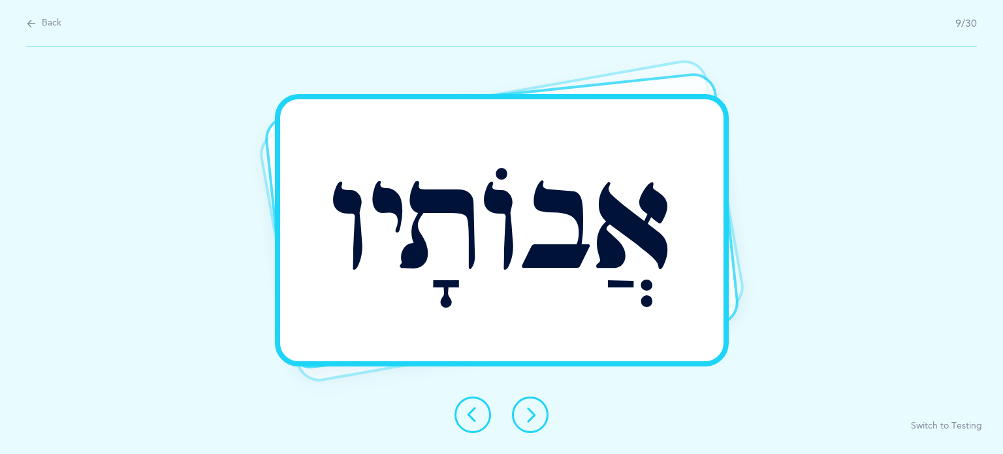
click at [531, 418] on icon at bounding box center [530, 415] width 16 height 16
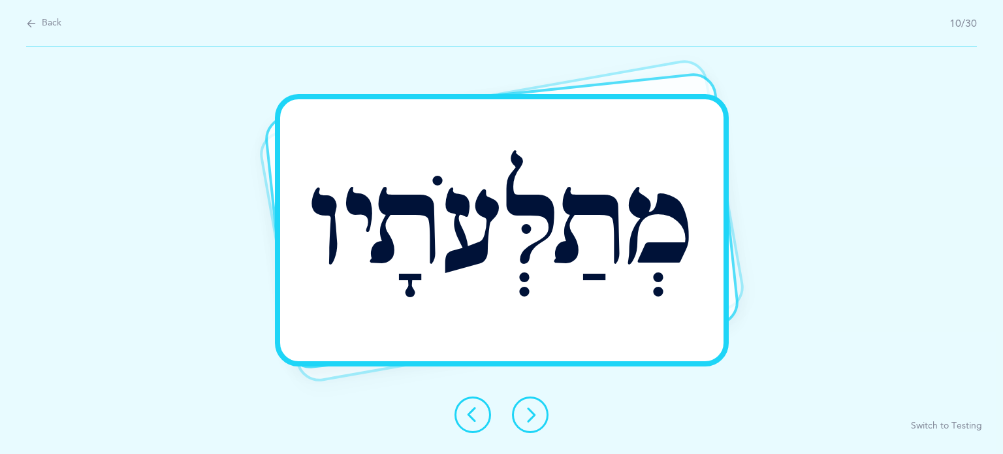
click at [534, 417] on icon at bounding box center [530, 415] width 16 height 16
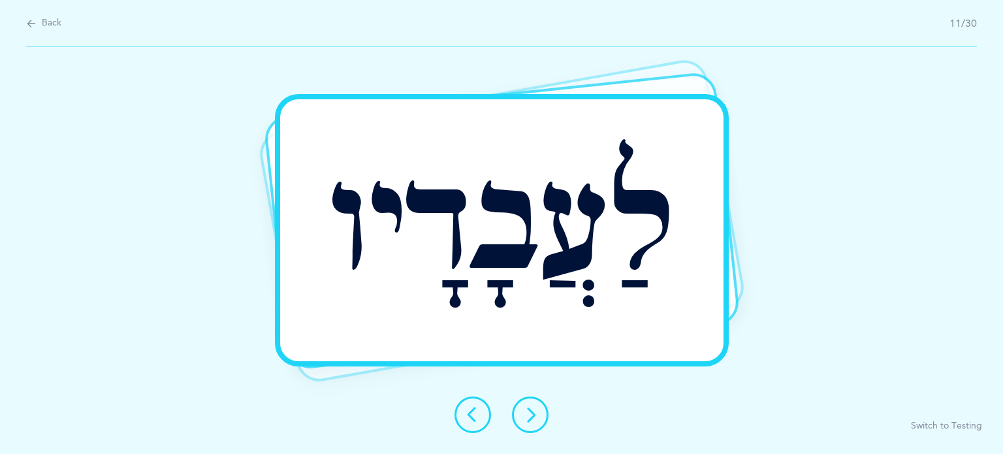
click at [534, 417] on icon at bounding box center [530, 415] width 16 height 16
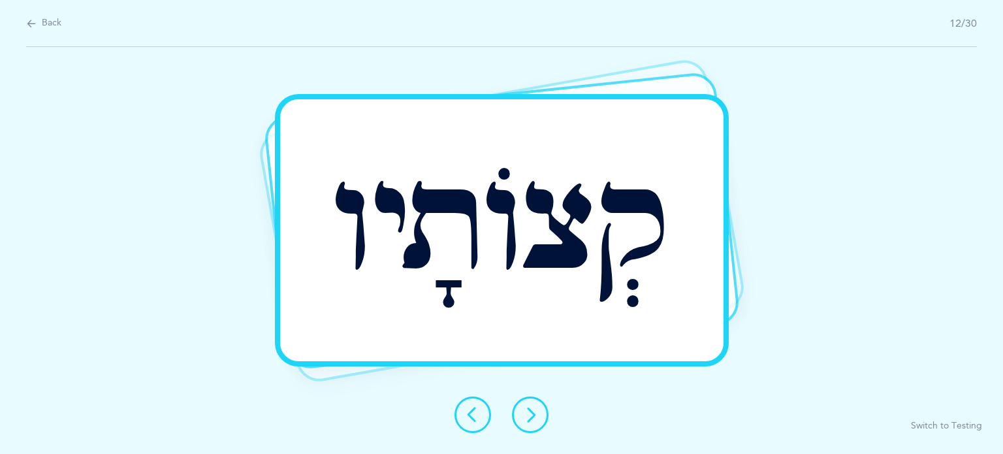
click at [533, 417] on icon at bounding box center [530, 415] width 16 height 16
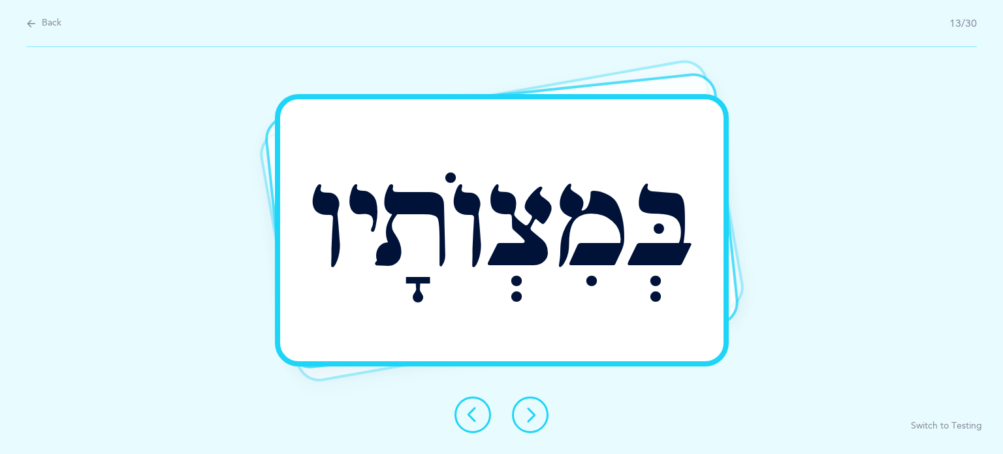
click at [533, 417] on icon at bounding box center [530, 415] width 16 height 16
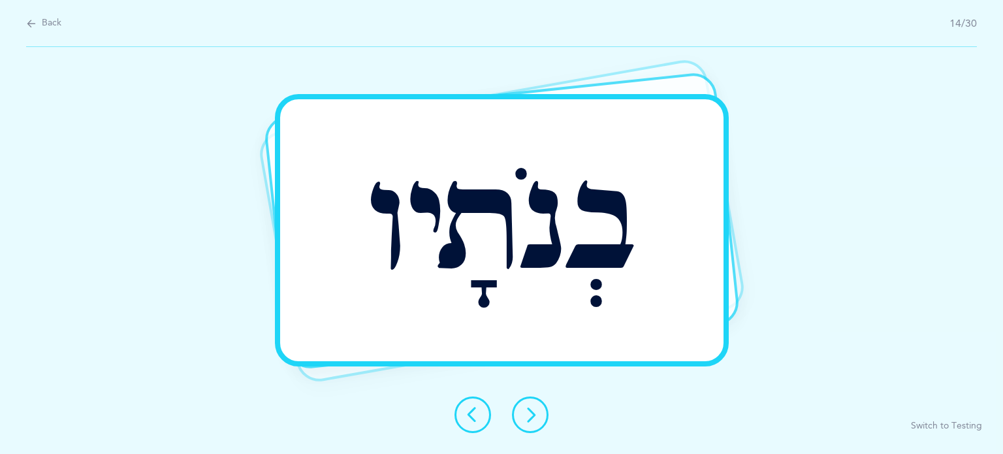
click at [533, 417] on icon at bounding box center [530, 415] width 16 height 16
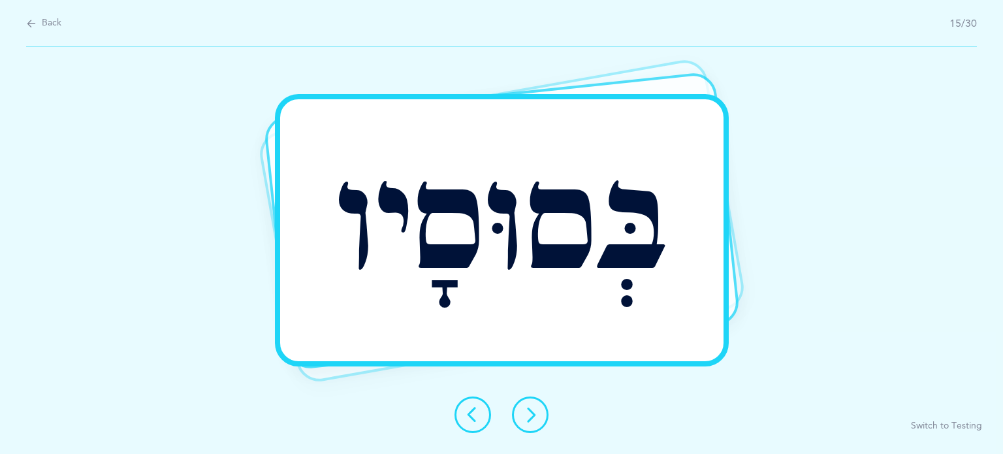
click at [533, 417] on icon at bounding box center [530, 415] width 16 height 16
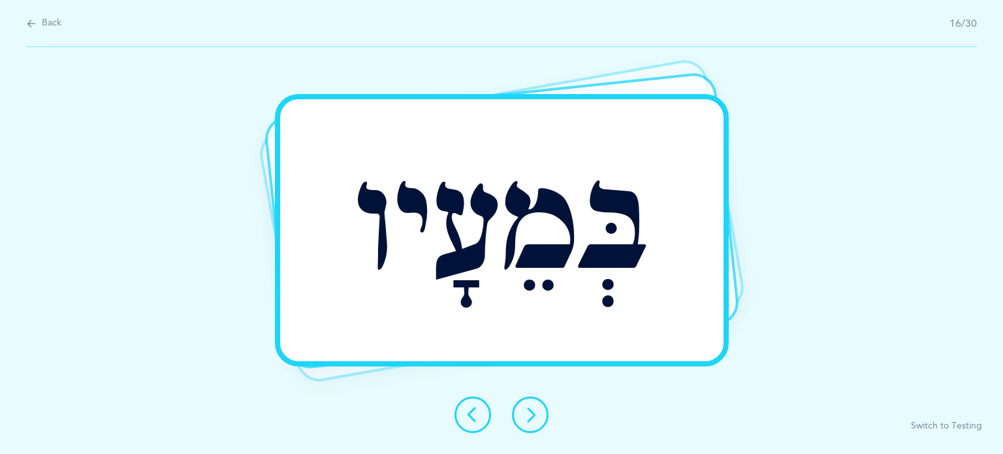
click at [533, 417] on icon at bounding box center [530, 415] width 16 height 16
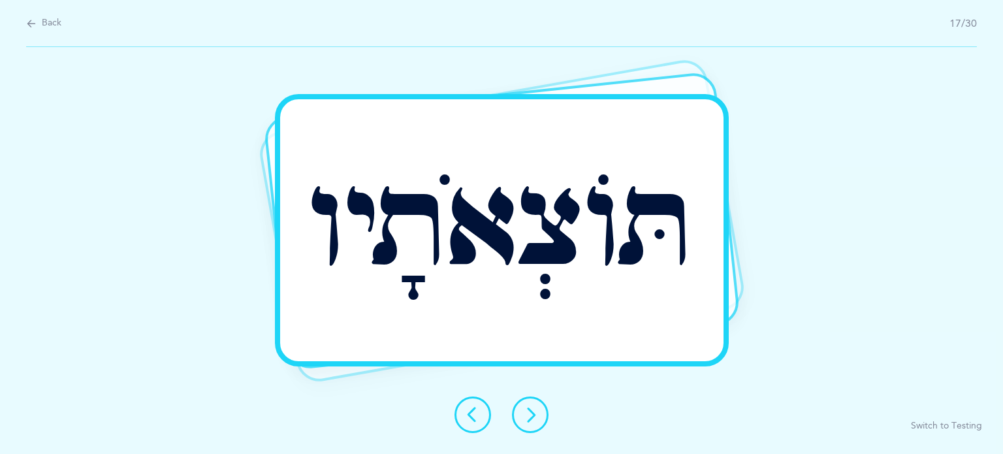
click at [533, 417] on icon at bounding box center [530, 415] width 16 height 16
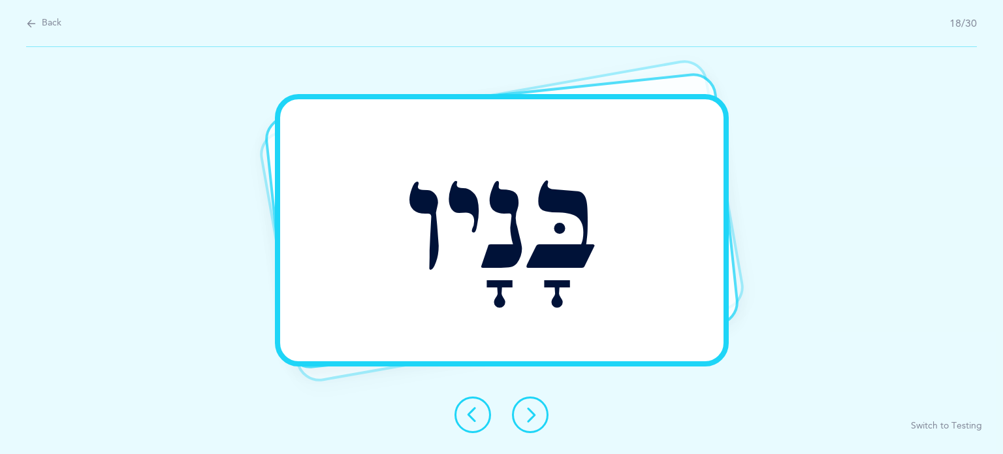
click at [543, 412] on button at bounding box center [530, 414] width 37 height 37
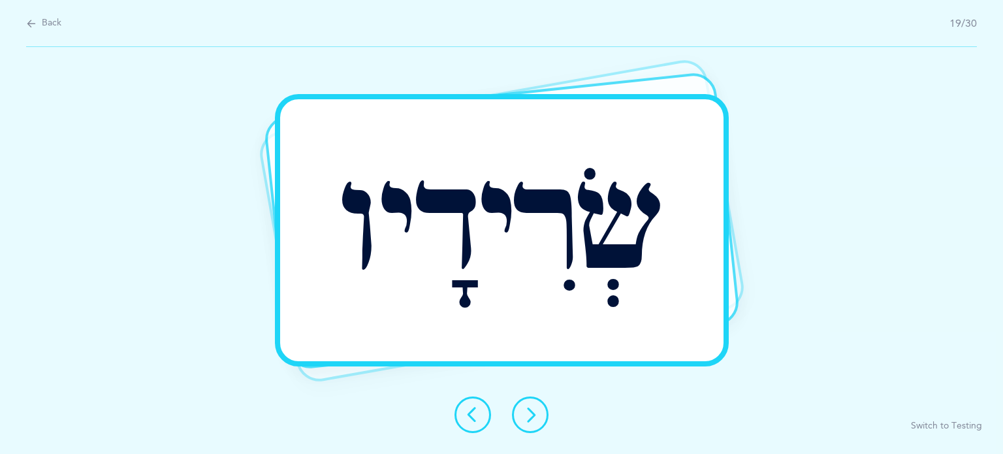
click at [537, 409] on icon at bounding box center [530, 415] width 16 height 16
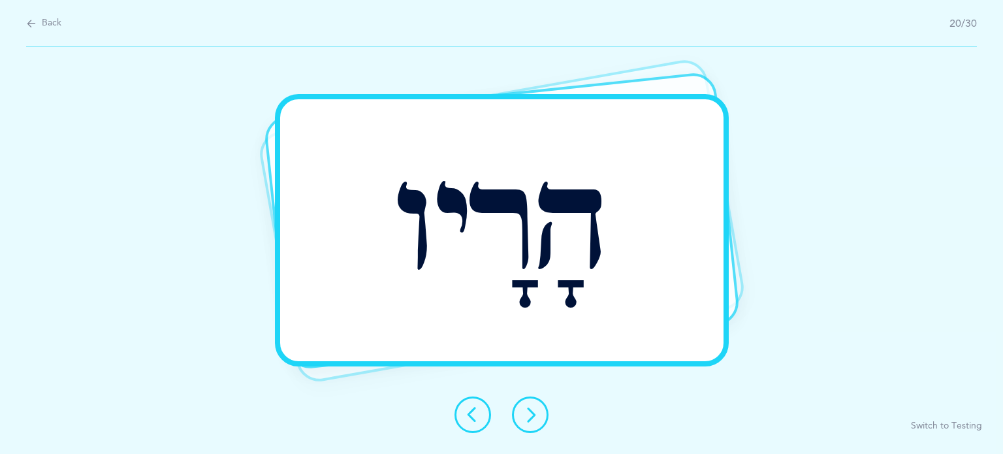
click at [529, 413] on icon at bounding box center [530, 415] width 16 height 16
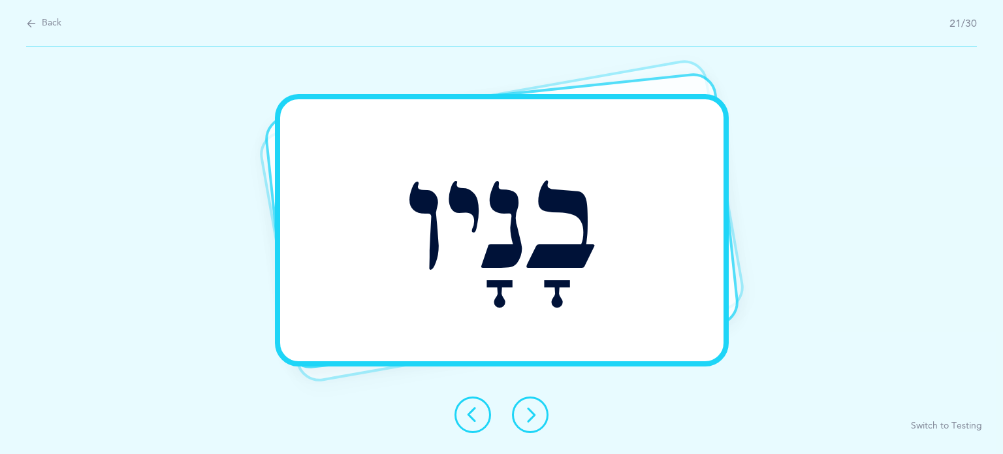
click at [528, 417] on icon at bounding box center [530, 415] width 16 height 16
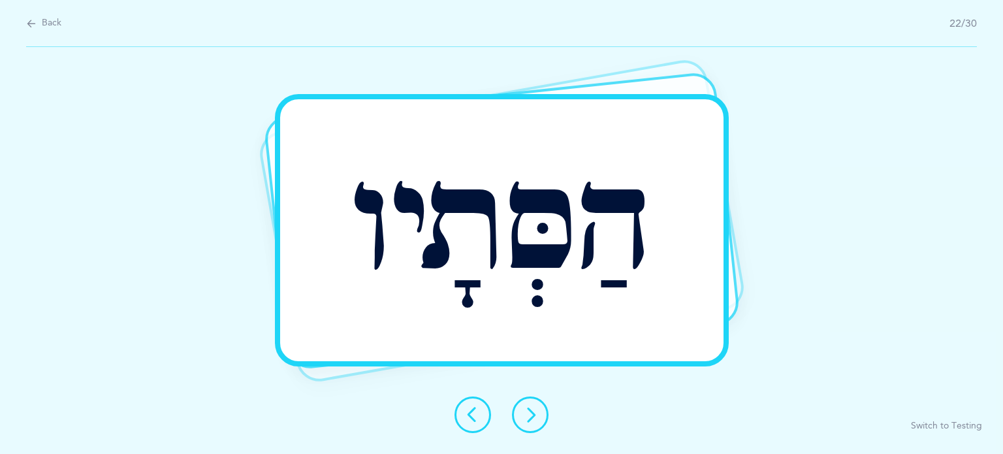
click at [528, 417] on icon at bounding box center [530, 415] width 16 height 16
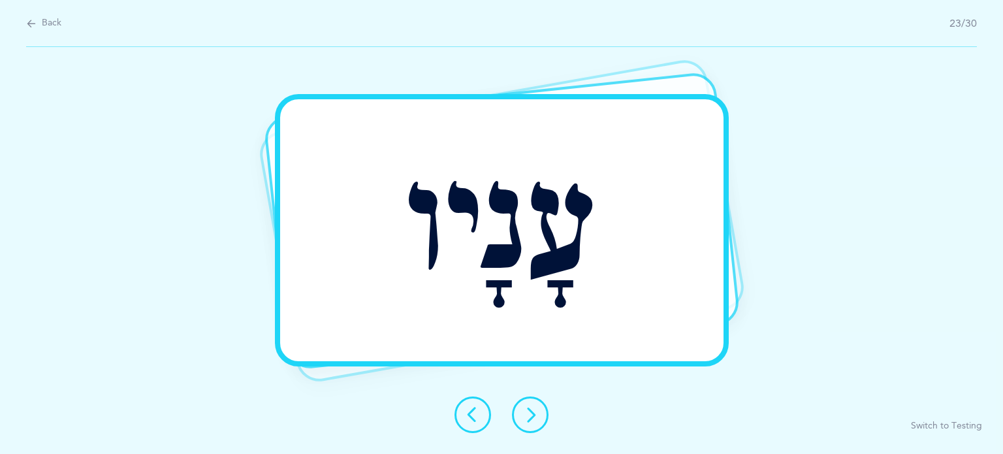
click at [528, 417] on icon at bounding box center [530, 415] width 16 height 16
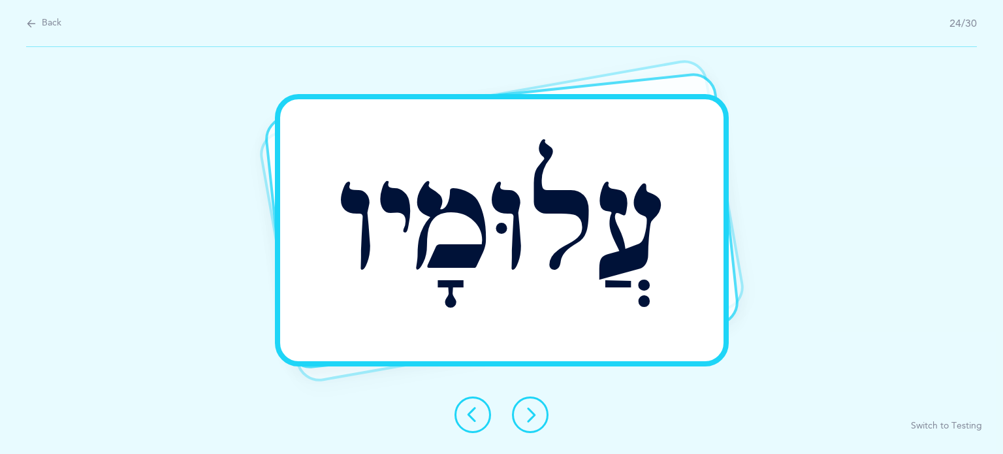
click at [528, 417] on icon at bounding box center [530, 415] width 16 height 16
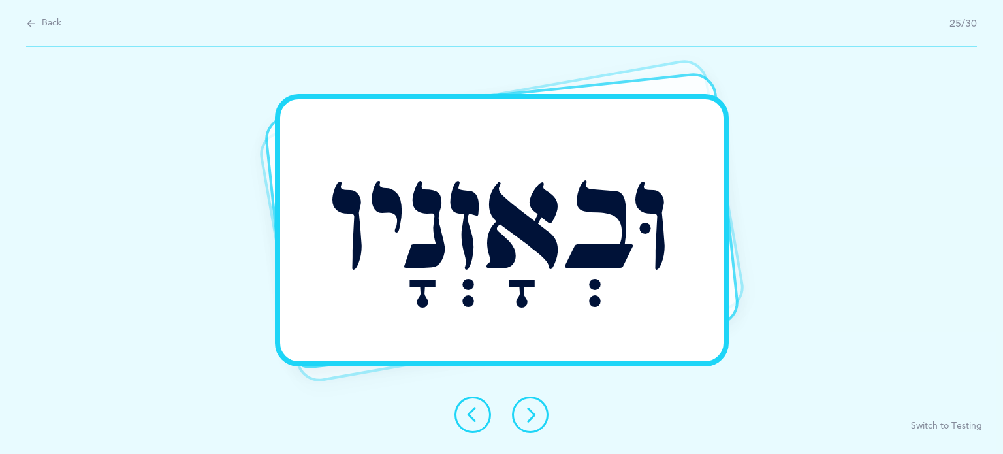
click at [528, 417] on icon at bounding box center [530, 415] width 16 height 16
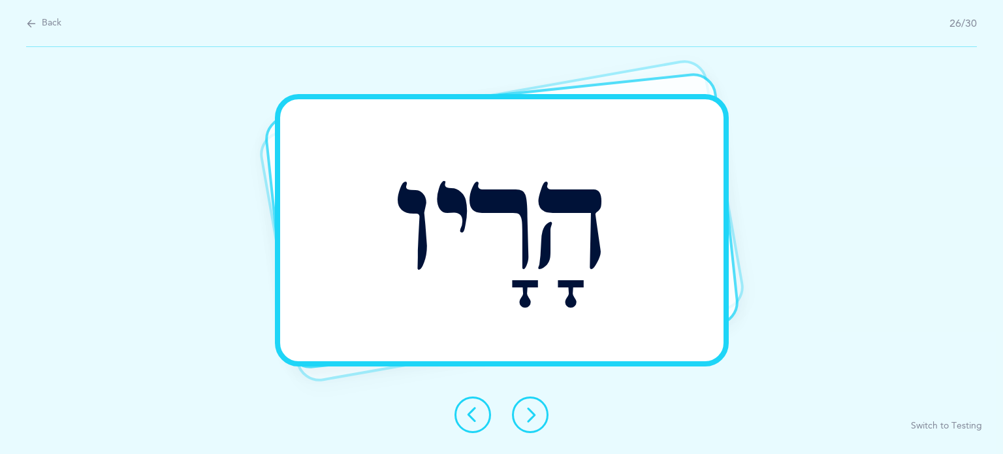
click at [528, 417] on icon at bounding box center [530, 415] width 16 height 16
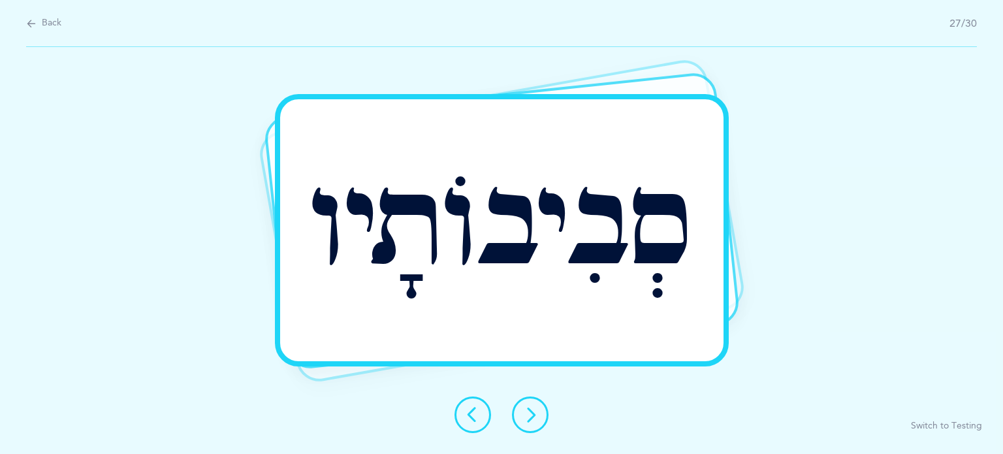
click at [528, 417] on icon at bounding box center [530, 415] width 16 height 16
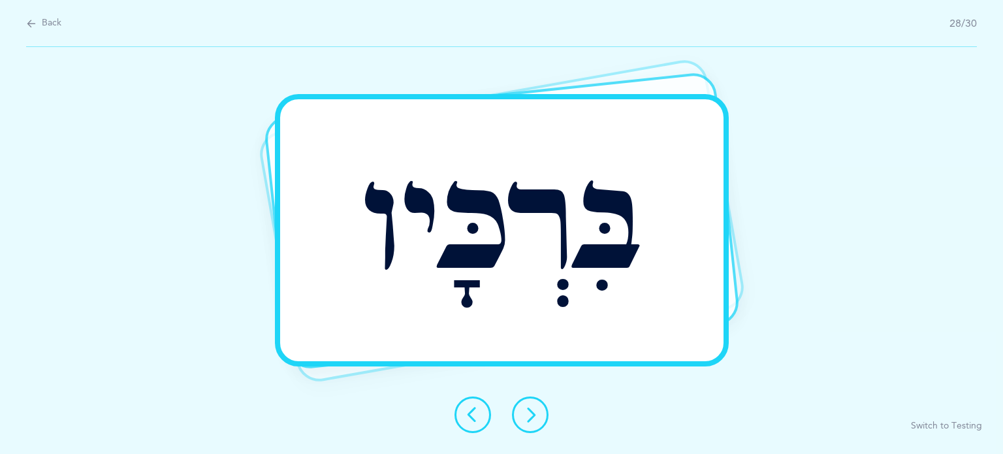
click at [544, 419] on button at bounding box center [530, 414] width 37 height 37
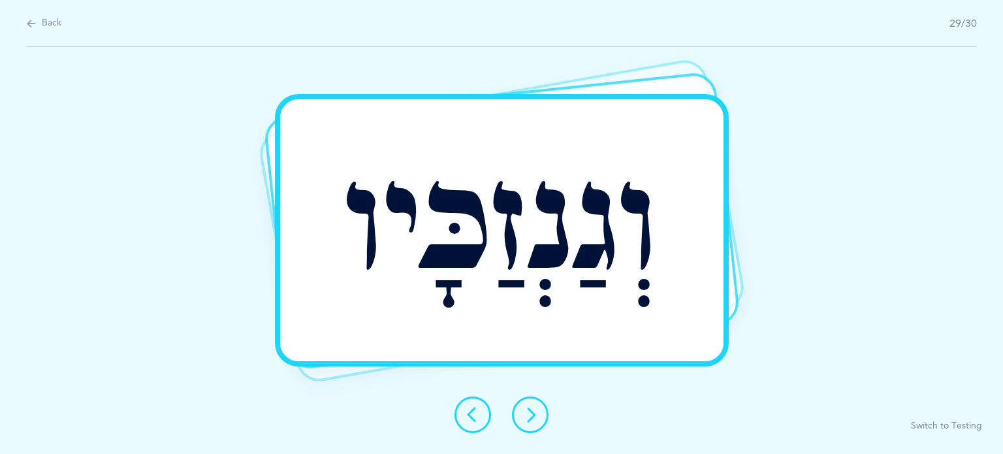
click at [544, 419] on button at bounding box center [530, 414] width 37 height 37
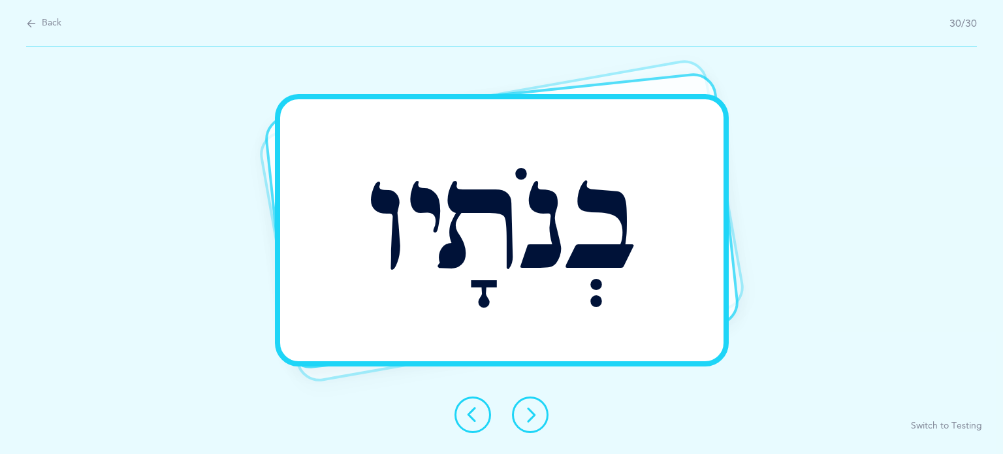
click at [544, 419] on button at bounding box center [530, 414] width 37 height 37
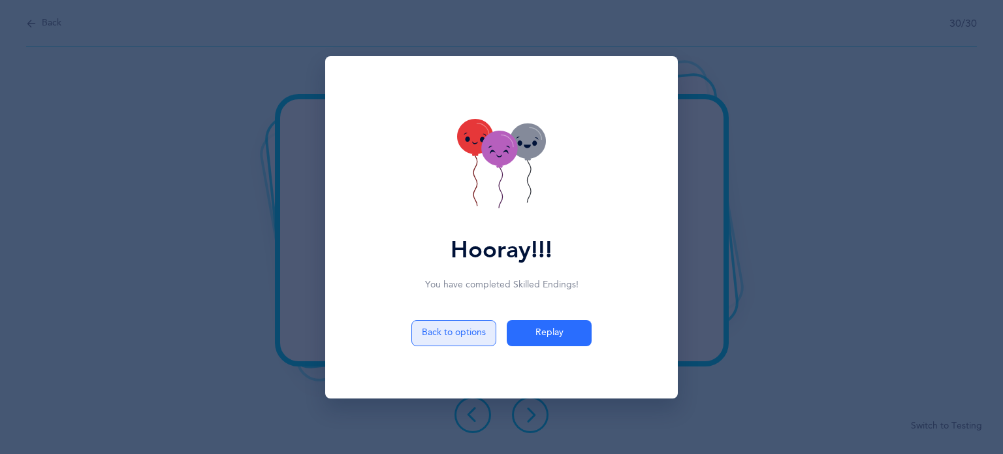
click at [417, 339] on button "Back to options" at bounding box center [453, 333] width 85 height 26
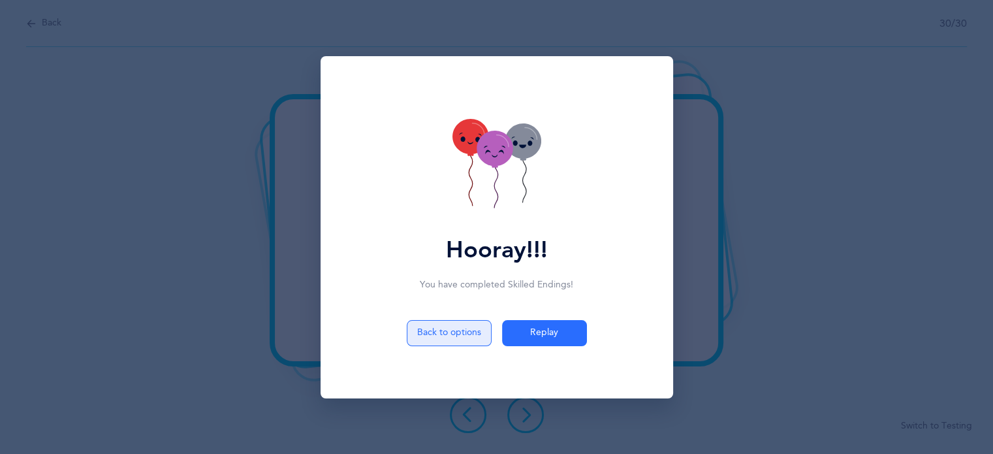
select select "2"
select select "28"
select select "single"
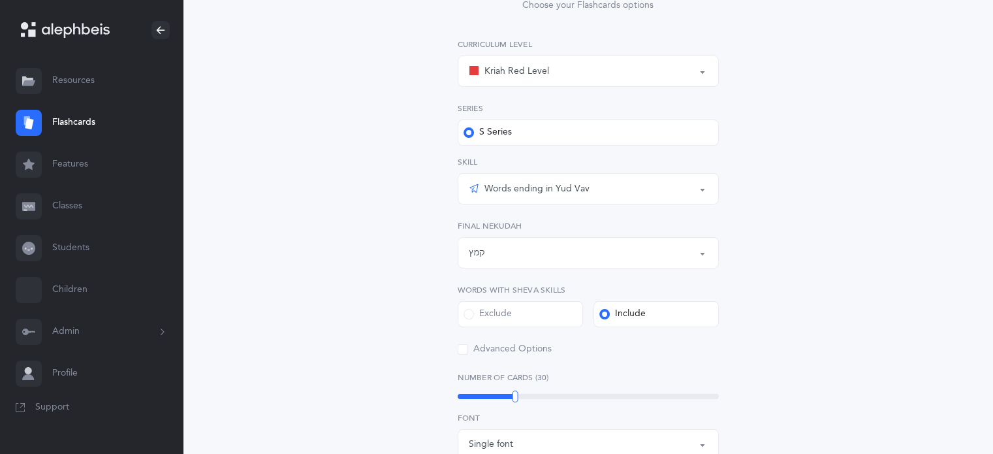
scroll to position [196, 0]
